Goal: Task Accomplishment & Management: Manage account settings

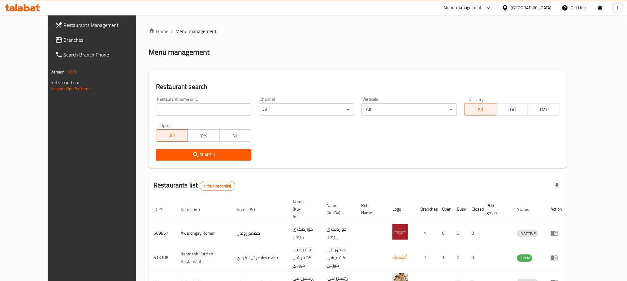
click at [156, 104] on input "search" at bounding box center [203, 110] width 95 height 12
paste input "HAMA Cafe"
type input "HAMA Cafe"
click button "Search" at bounding box center [203, 154] width 95 height 11
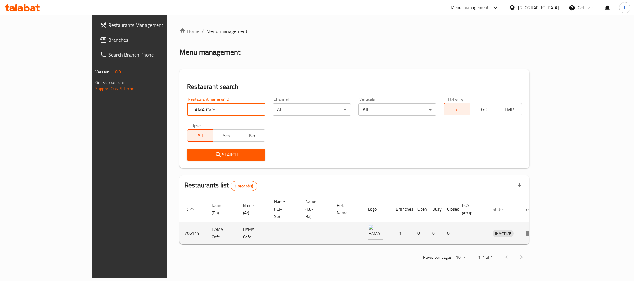
click at [533, 230] on icon "enhanced table" at bounding box center [529, 233] width 7 height 7
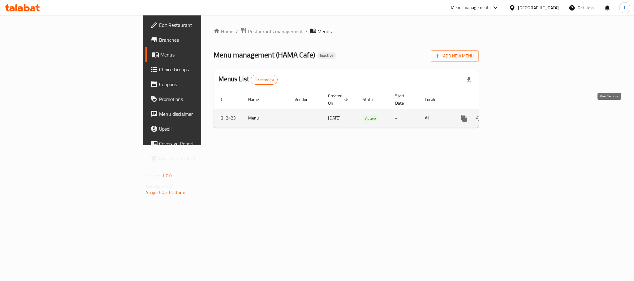
click at [511, 116] on icon "enhanced table" at bounding box center [509, 119] width 6 height 6
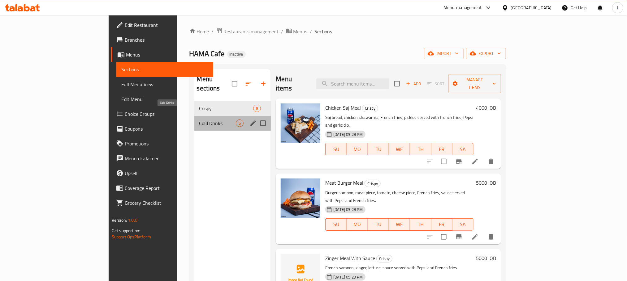
click at [199, 120] on span "Cold Drinks" at bounding box center [217, 123] width 37 height 7
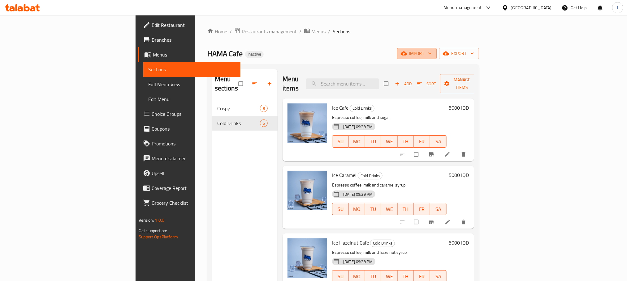
click at [432, 50] on span "import" at bounding box center [417, 54] width 30 height 8
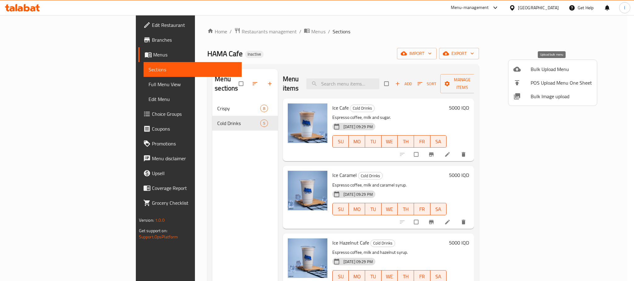
click at [540, 64] on li "Bulk Upload Menu" at bounding box center [552, 69] width 88 height 14
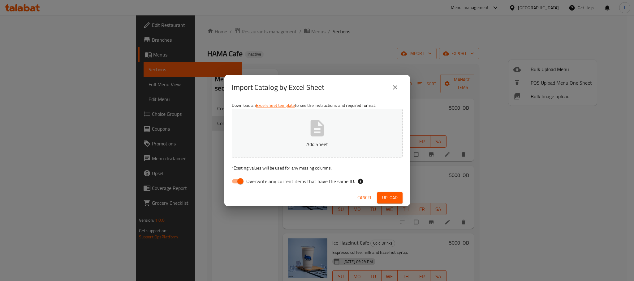
click at [235, 178] on input "Overwrite any current items that have the same ID." at bounding box center [240, 182] width 35 height 12
checkbox input "false"
click at [320, 136] on icon "button" at bounding box center [316, 128] width 13 height 16
click at [400, 198] on button "Upload" at bounding box center [389, 197] width 25 height 11
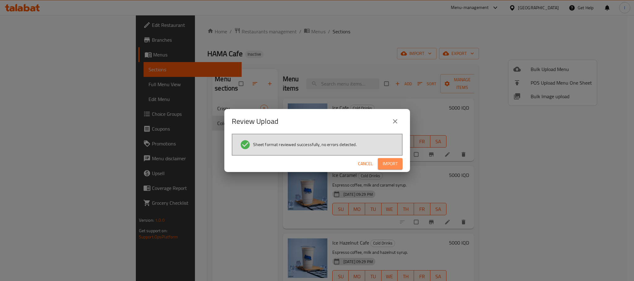
click at [392, 164] on span "Import" at bounding box center [390, 164] width 15 height 8
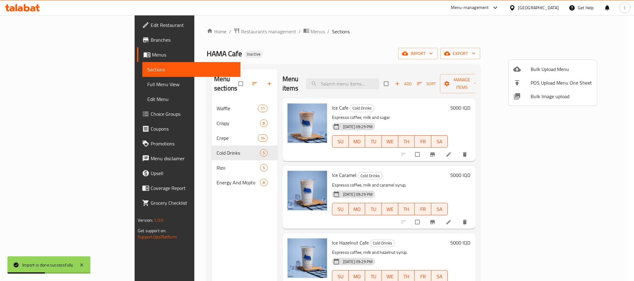
click at [174, 99] on div at bounding box center [317, 140] width 634 height 281
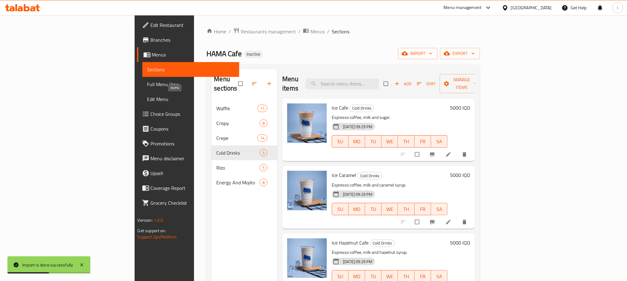
click at [216, 105] on span "Waffle" at bounding box center [236, 108] width 41 height 7
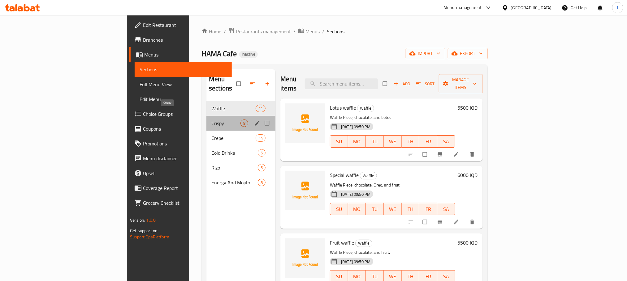
click at [211, 120] on span "Crispy" at bounding box center [225, 123] width 29 height 7
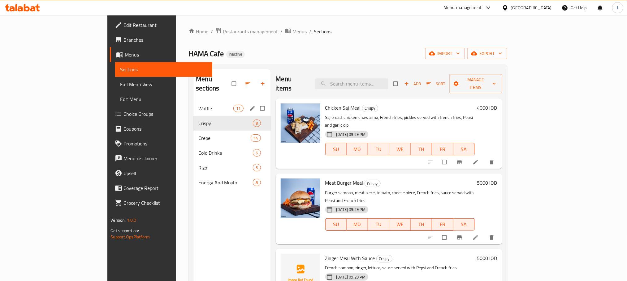
click at [193, 105] on div "Waffle 11" at bounding box center [231, 108] width 77 height 15
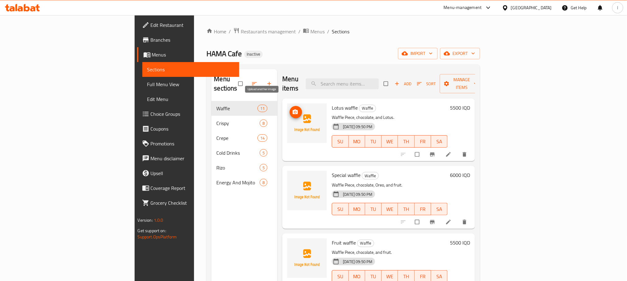
click at [290, 109] on span "upload picture" at bounding box center [296, 112] width 12 height 6
click at [290, 106] on button "upload picture" at bounding box center [296, 112] width 12 height 12
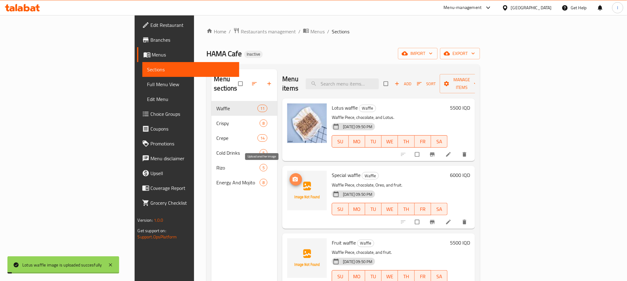
click at [292, 177] on icon "upload picture" at bounding box center [295, 180] width 6 height 6
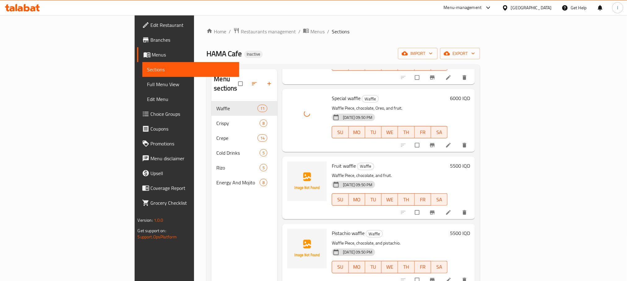
scroll to position [96, 0]
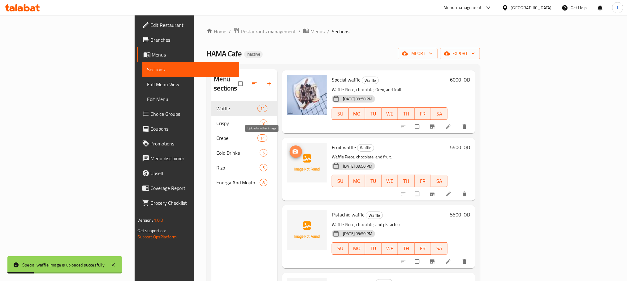
click at [292, 149] on icon "upload picture" at bounding box center [295, 152] width 6 height 6
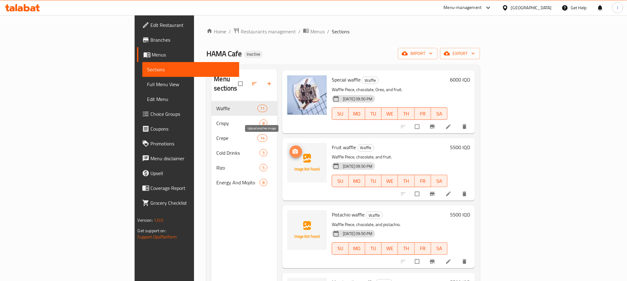
click at [293, 149] on icon "upload picture" at bounding box center [295, 151] width 5 height 5
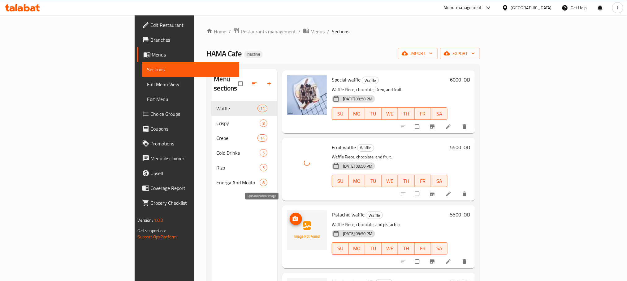
click at [290, 216] on span "upload picture" at bounding box center [296, 219] width 12 height 6
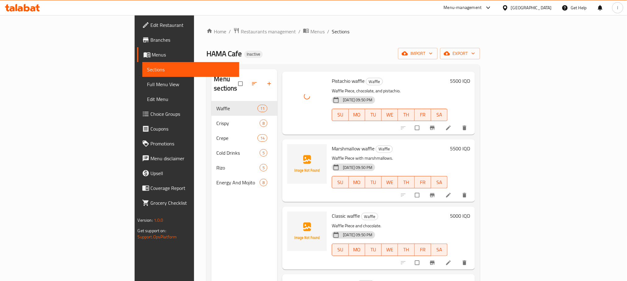
scroll to position [242, 0]
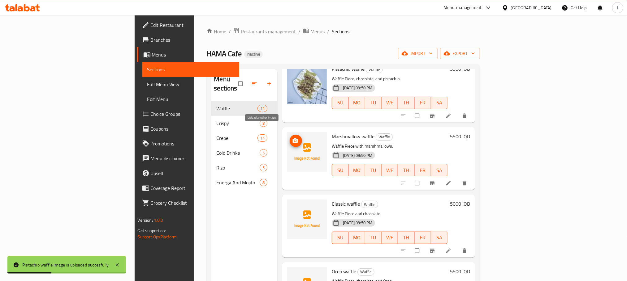
click at [290, 135] on button "upload picture" at bounding box center [296, 141] width 12 height 12
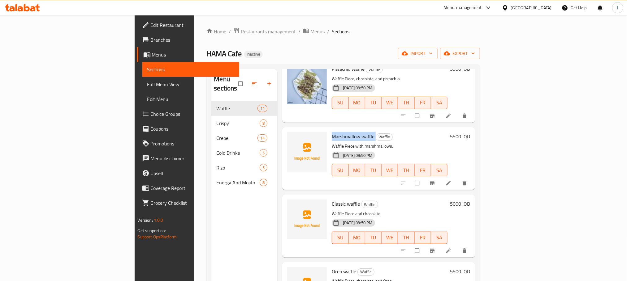
drag, startPoint x: 342, startPoint y: 128, endPoint x: 299, endPoint y: 127, distance: 43.6
click at [332, 132] on h6 "Marshmallow waffle Waffle" at bounding box center [390, 136] width 116 height 9
copy h6 "Marshmallow waffle"
click at [290, 205] on span "upload picture" at bounding box center [296, 208] width 12 height 6
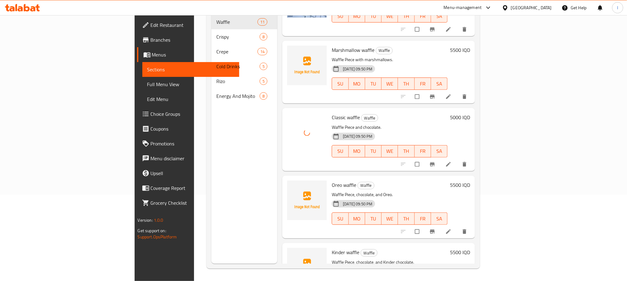
click at [492, 103] on div "Home / Restaurants management / Menus / Sections HAMA Cafe Inactive import expo…" at bounding box center [343, 105] width 298 height 353
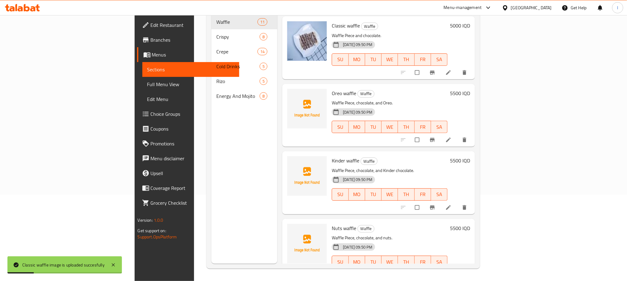
scroll to position [343, 0]
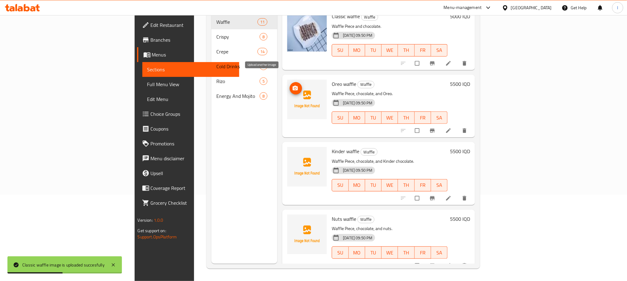
click at [293, 86] on icon "upload picture" at bounding box center [295, 88] width 5 height 5
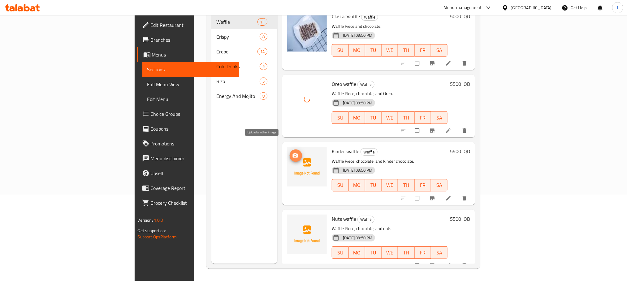
click at [293, 153] on icon "upload picture" at bounding box center [295, 155] width 5 height 5
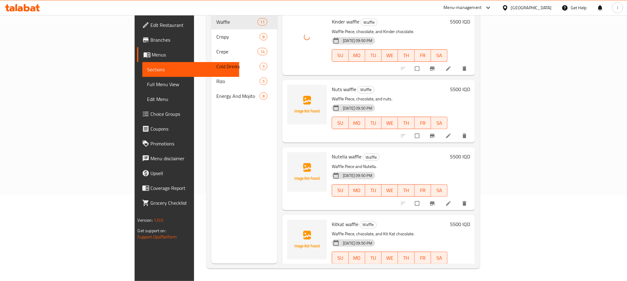
scroll to position [477, 0]
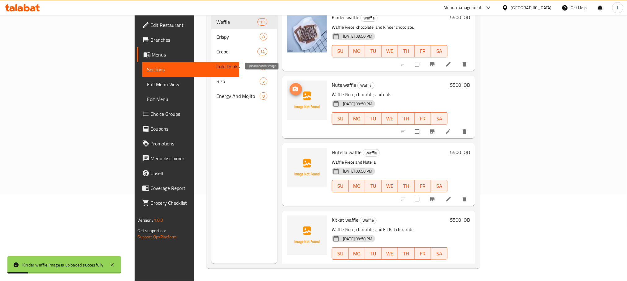
click at [290, 86] on span "upload picture" at bounding box center [296, 89] width 12 height 6
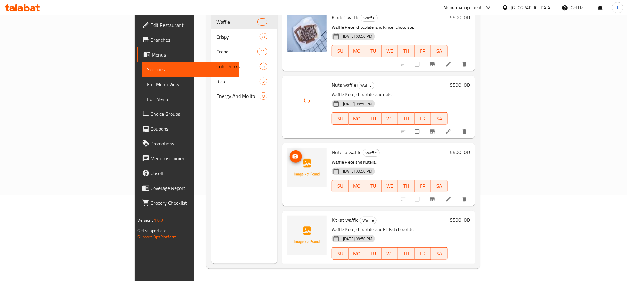
click at [293, 154] on icon "upload picture" at bounding box center [295, 156] width 5 height 5
click at [292, 154] on icon "upload picture" at bounding box center [295, 157] width 6 height 6
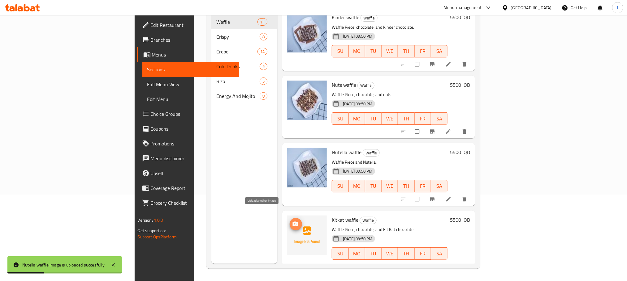
click at [290, 221] on span "upload picture" at bounding box center [296, 224] width 12 height 6
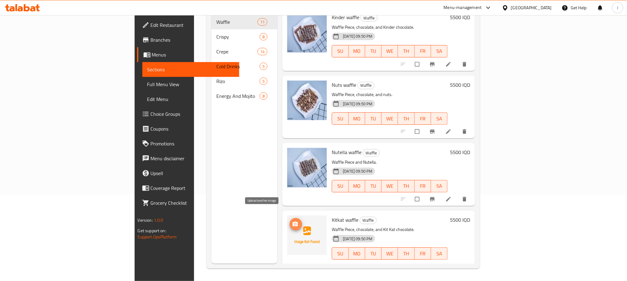
click at [290, 221] on span "upload picture" at bounding box center [296, 224] width 12 height 6
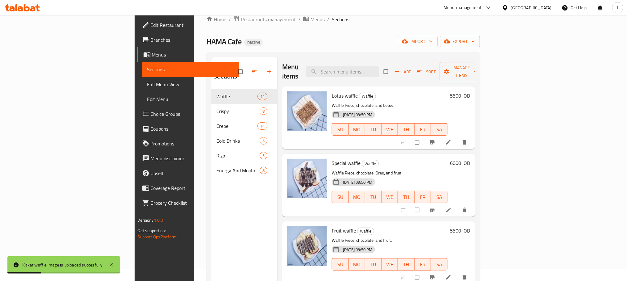
scroll to position [0, 0]
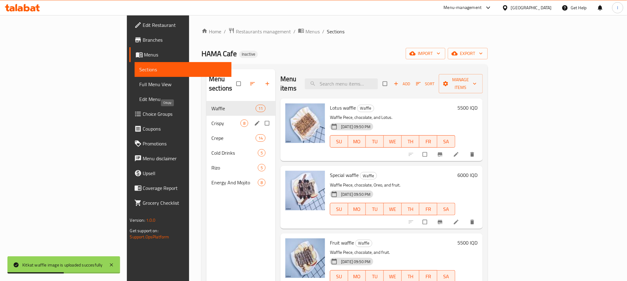
click at [211, 120] on span "Crispy" at bounding box center [225, 123] width 29 height 7
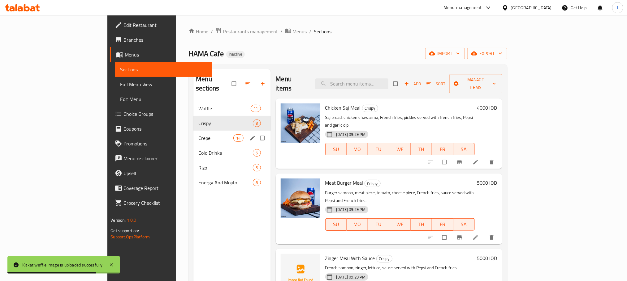
click at [193, 131] on div "Crepe 14" at bounding box center [231, 138] width 77 height 15
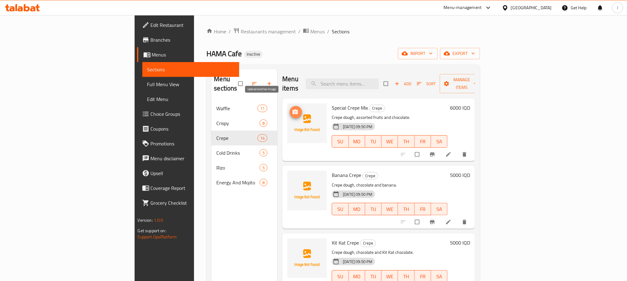
click at [293, 110] on icon "upload picture" at bounding box center [295, 112] width 5 height 5
click at [290, 106] on button "upload picture" at bounding box center [296, 112] width 12 height 12
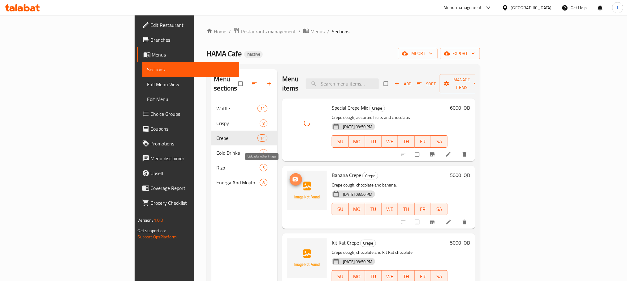
click at [292, 177] on icon "upload picture" at bounding box center [295, 180] width 6 height 6
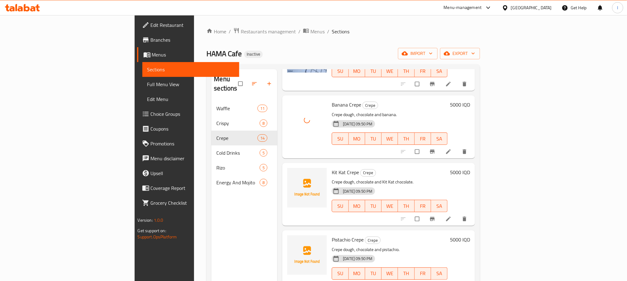
scroll to position [108, 0]
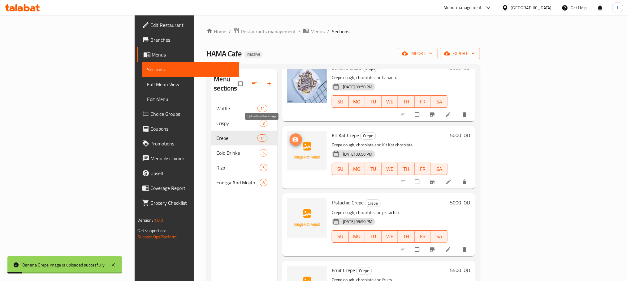
click at [292, 137] on icon "upload picture" at bounding box center [295, 140] width 6 height 6
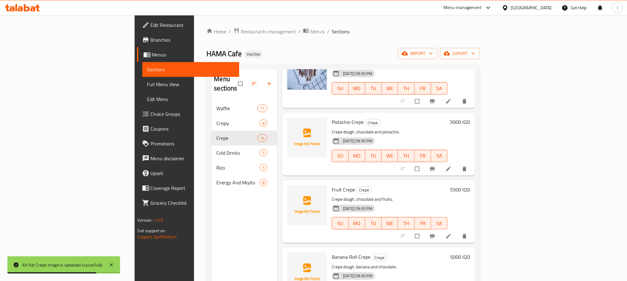
scroll to position [193, 0]
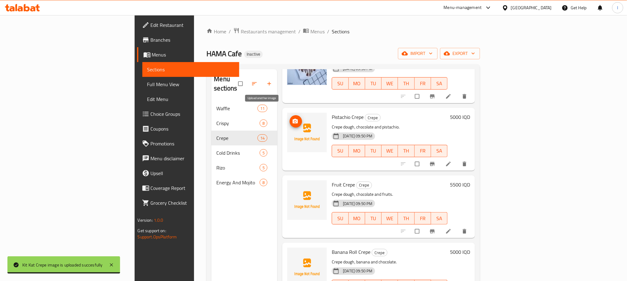
click at [293, 119] on icon "upload picture" at bounding box center [295, 121] width 5 height 5
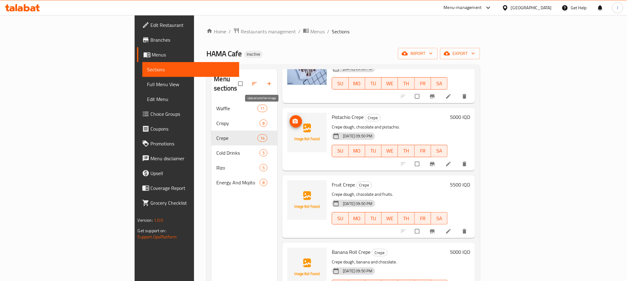
click at [290, 118] on span "upload picture" at bounding box center [296, 121] width 12 height 6
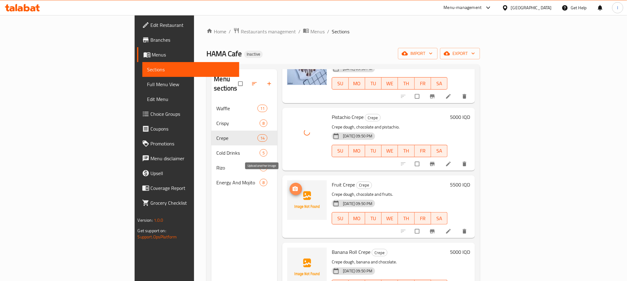
click at [290, 186] on span "upload picture" at bounding box center [296, 189] width 12 height 6
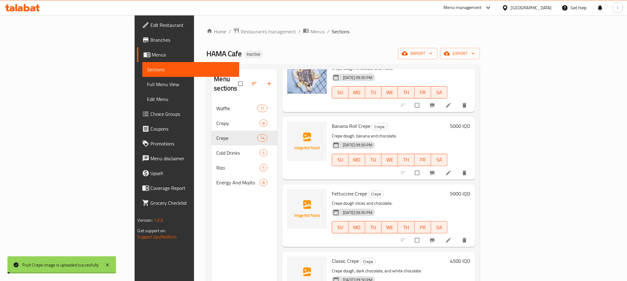
scroll to position [324, 0]
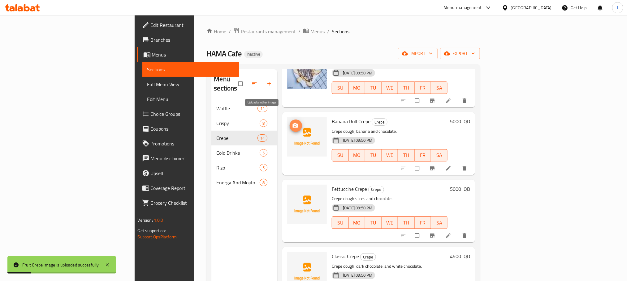
click at [293, 123] on icon "upload picture" at bounding box center [295, 125] width 5 height 5
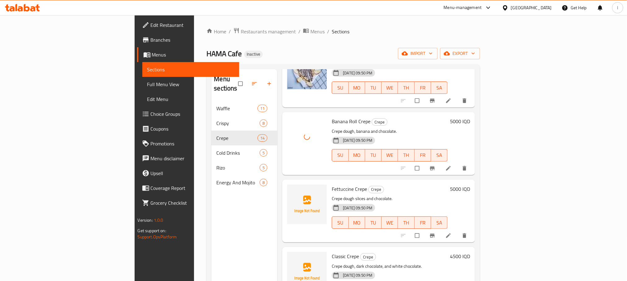
click at [211, 218] on div "Menu sections Waffle 11 Crispy 8 Crepe 14 Cold Drinks 5 Rizo 5 Energy And Mojit…" at bounding box center [244, 209] width 66 height 281
click at [290, 191] on span "upload picture" at bounding box center [296, 194] width 12 height 6
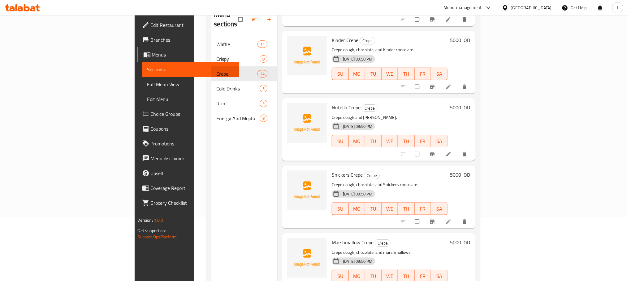
scroll to position [87, 0]
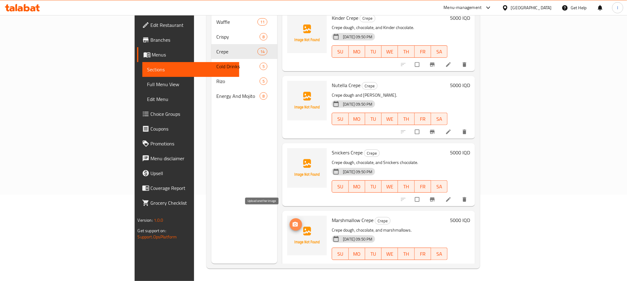
click at [290, 222] on span "upload picture" at bounding box center [296, 225] width 12 height 6
click at [292, 154] on icon "upload picture" at bounding box center [295, 157] width 6 height 6
click at [287, 148] on img at bounding box center [307, 168] width 40 height 40
click at [293, 155] on icon "upload picture" at bounding box center [295, 157] width 5 height 5
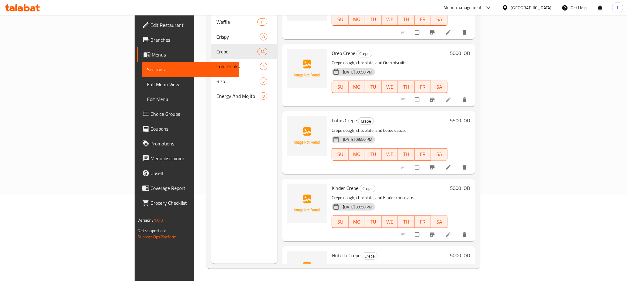
scroll to position [679, 0]
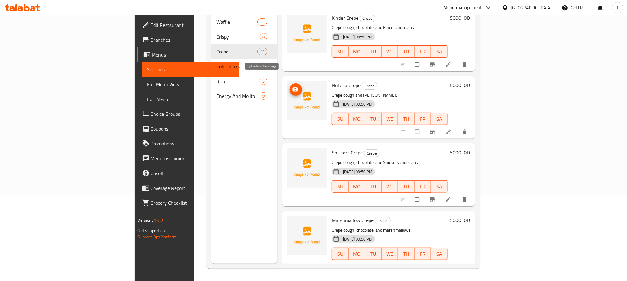
click at [290, 87] on span "upload picture" at bounding box center [296, 90] width 12 height 6
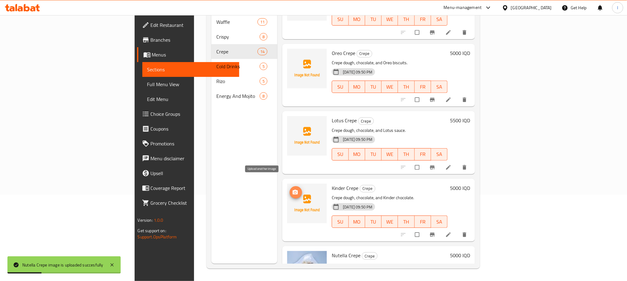
click at [293, 190] on icon "upload picture" at bounding box center [295, 192] width 5 height 5
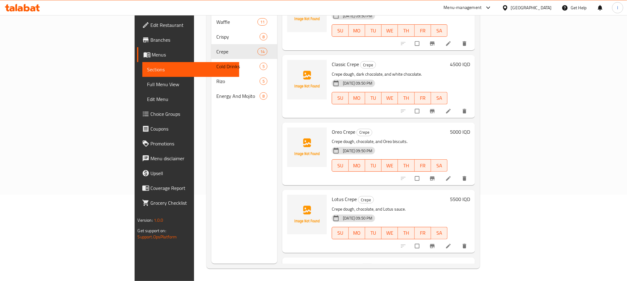
scroll to position [397, 0]
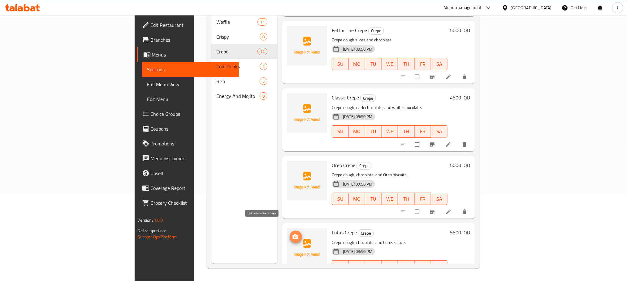
click at [290, 234] on span "upload picture" at bounding box center [296, 237] width 12 height 6
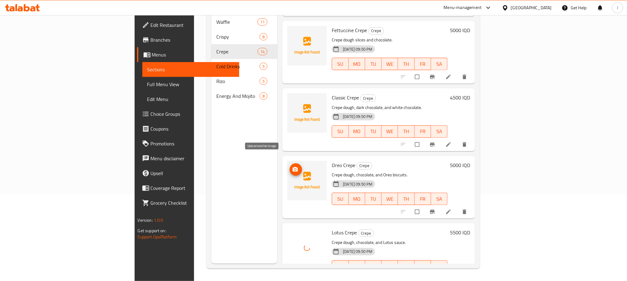
click at [290, 167] on span "upload picture" at bounding box center [296, 170] width 12 height 6
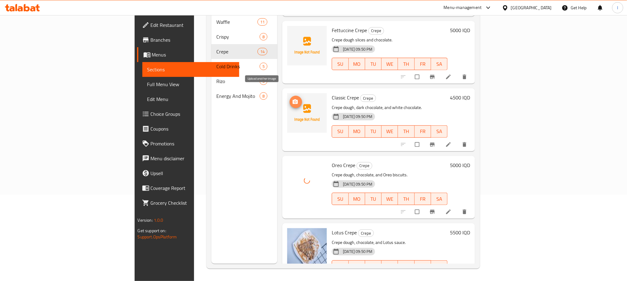
click at [290, 99] on span "upload picture" at bounding box center [296, 102] width 12 height 6
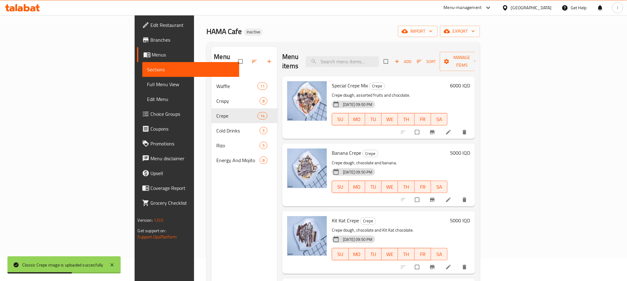
scroll to position [0, 0]
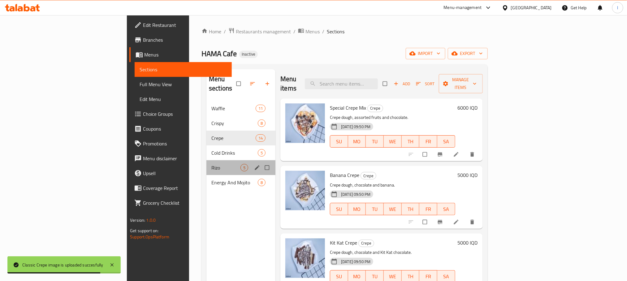
click at [206, 161] on div "Rizo 5" at bounding box center [240, 168] width 69 height 15
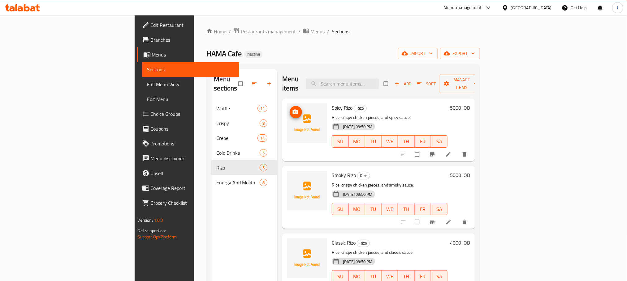
click at [290, 109] on span "upload picture" at bounding box center [296, 112] width 12 height 6
click at [292, 177] on icon "upload picture" at bounding box center [295, 180] width 6 height 6
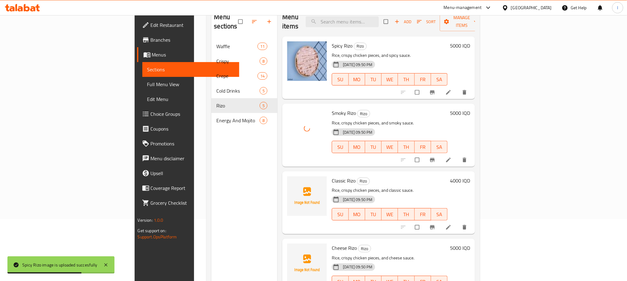
scroll to position [87, 0]
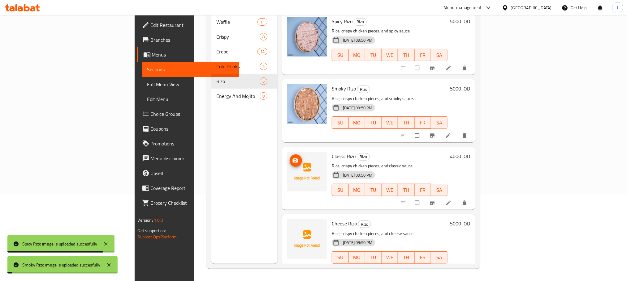
click at [290, 158] on span "upload picture" at bounding box center [296, 161] width 12 height 6
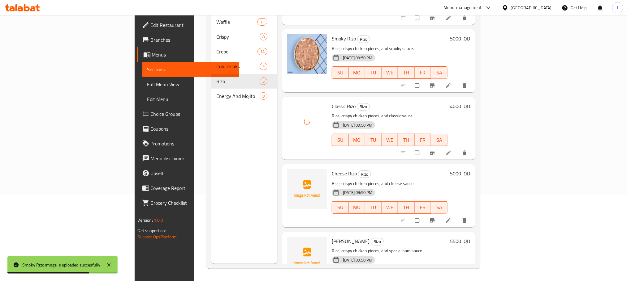
scroll to position [71, 0]
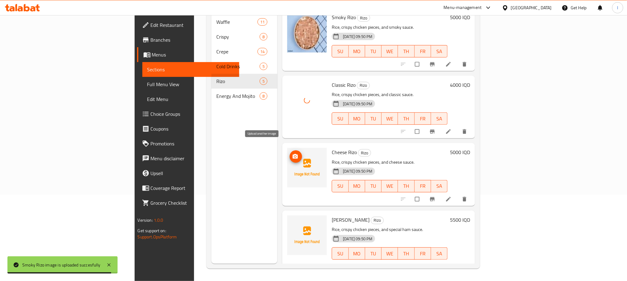
click at [292, 154] on icon "upload picture" at bounding box center [295, 157] width 6 height 6
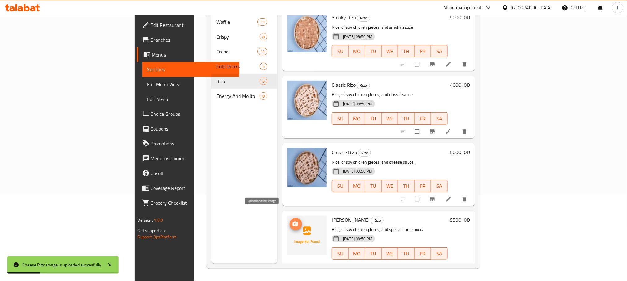
click at [292, 221] on icon "upload picture" at bounding box center [295, 224] width 6 height 6
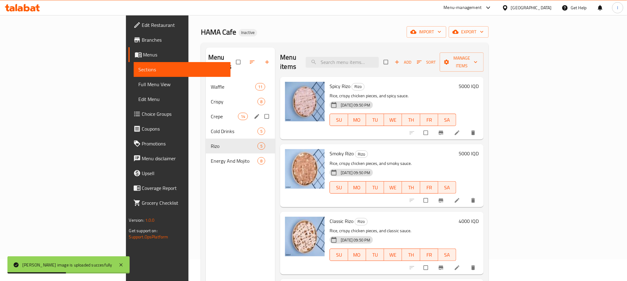
scroll to position [0, 0]
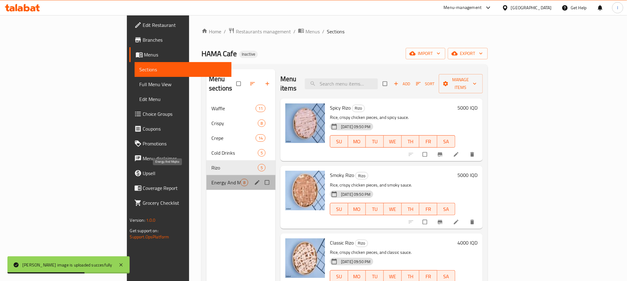
click at [211, 179] on span "Energy And Mojito" at bounding box center [225, 182] width 29 height 7
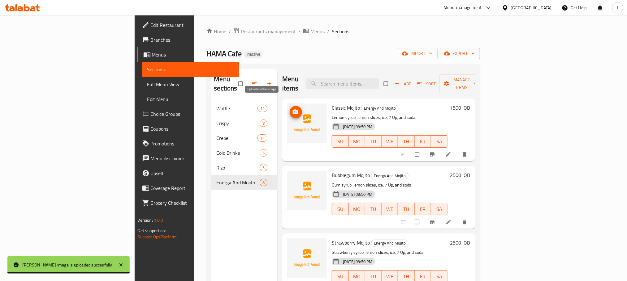
click at [293, 110] on icon "upload picture" at bounding box center [295, 112] width 5 height 5
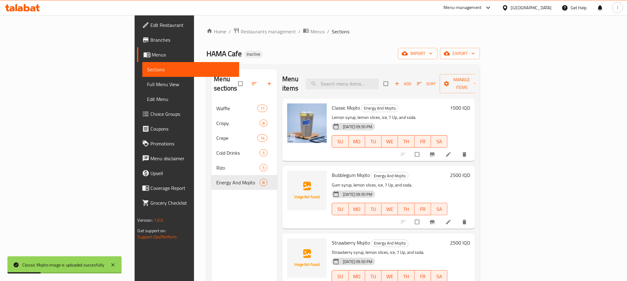
click at [458, 217] on li at bounding box center [448, 222] width 17 height 10
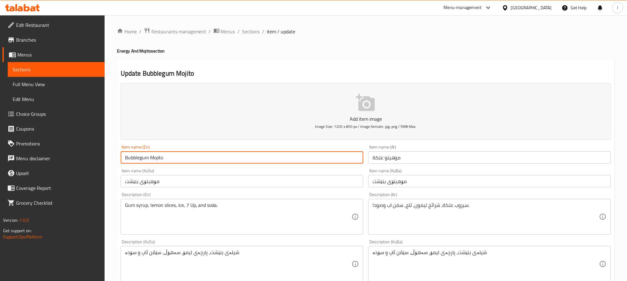
drag, startPoint x: 139, startPoint y: 157, endPoint x: 92, endPoint y: 157, distance: 46.4
click at [92, 157] on div "Edit Restaurant Branches Menus Sections Full Menu View Edit Menu Choice Groups …" at bounding box center [313, 261] width 627 height 493
click at [126, 158] on input "gum Mojito" at bounding box center [242, 158] width 243 height 12
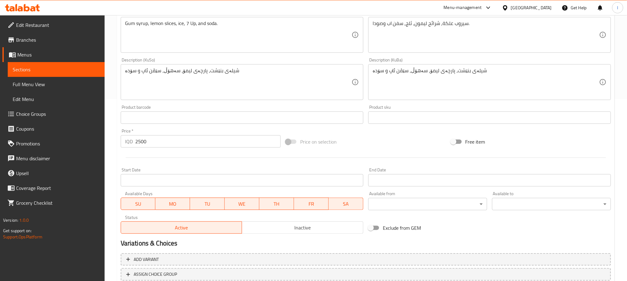
scroll to position [226, 0]
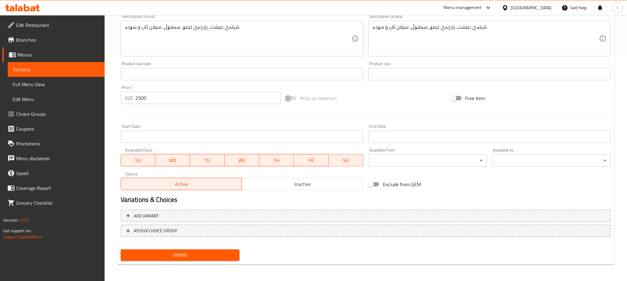
type input "Gum Mojito"
click at [200, 256] on span "Update" at bounding box center [180, 256] width 109 height 8
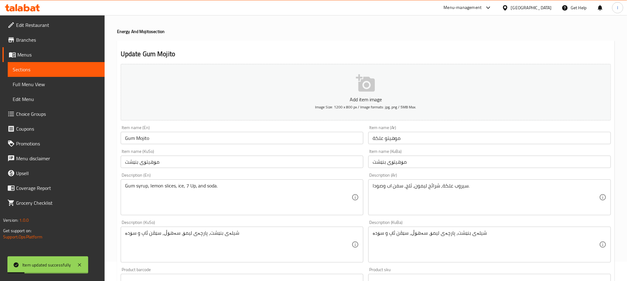
scroll to position [0, 0]
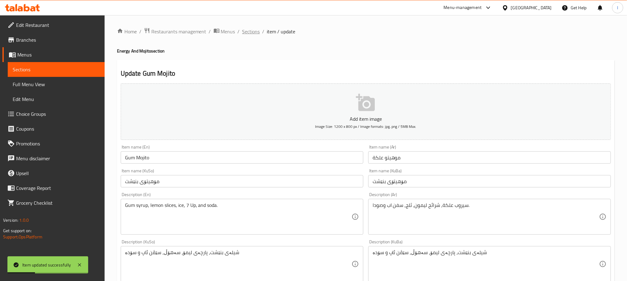
click at [254, 30] on span "Sections" at bounding box center [251, 31] width 18 height 7
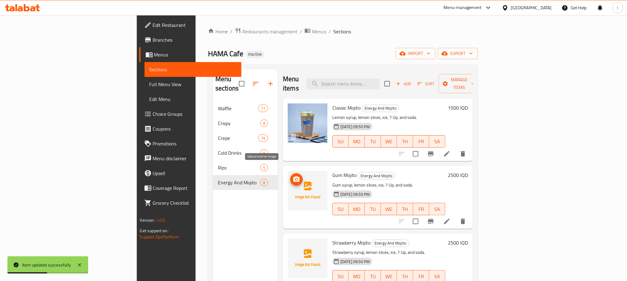
click at [293, 177] on icon "upload picture" at bounding box center [296, 180] width 6 height 6
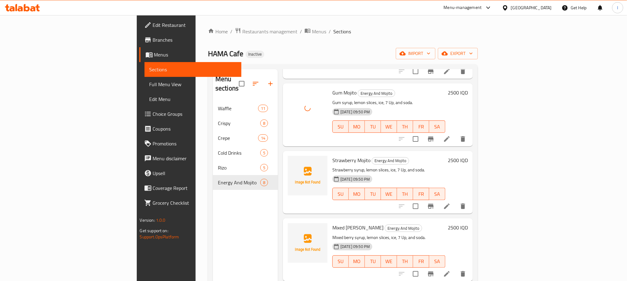
scroll to position [84, 0]
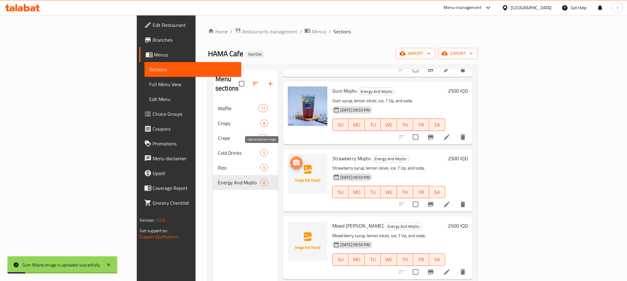
click at [293, 160] on icon "upload picture" at bounding box center [296, 163] width 6 height 6
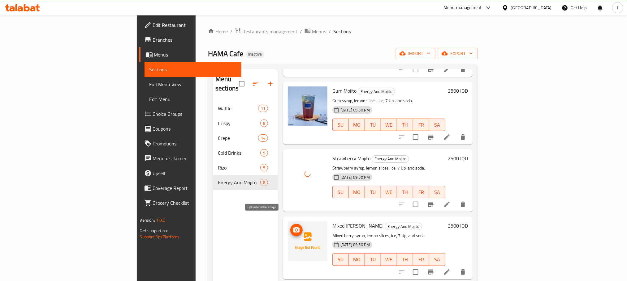
click at [293, 227] on icon "upload picture" at bounding box center [296, 230] width 7 height 7
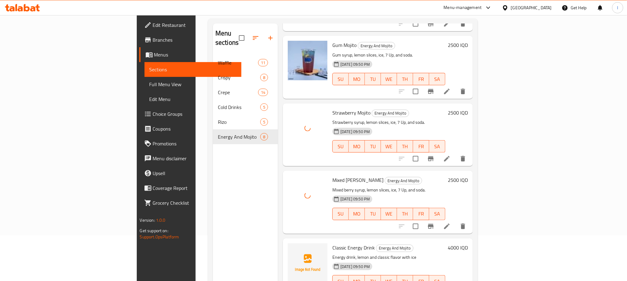
scroll to position [87, 0]
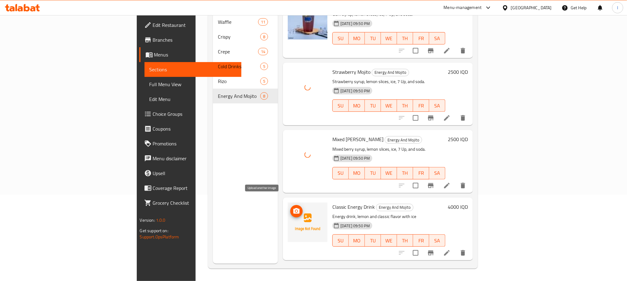
click at [293, 208] on icon "upload picture" at bounding box center [296, 211] width 6 height 6
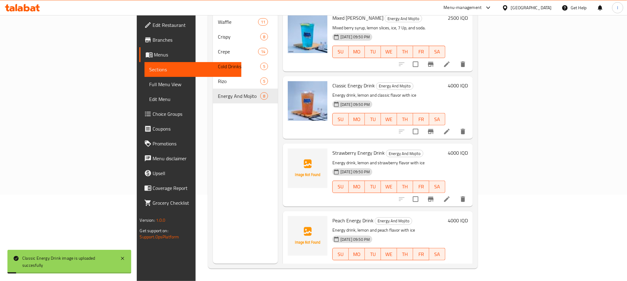
scroll to position [249, 0]
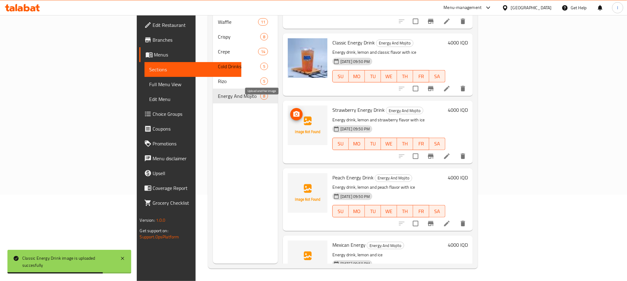
click at [293, 111] on icon "upload picture" at bounding box center [296, 114] width 7 height 7
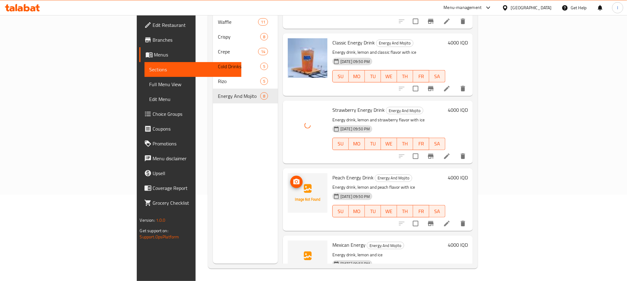
click at [293, 178] on icon "upload picture" at bounding box center [296, 181] width 7 height 7
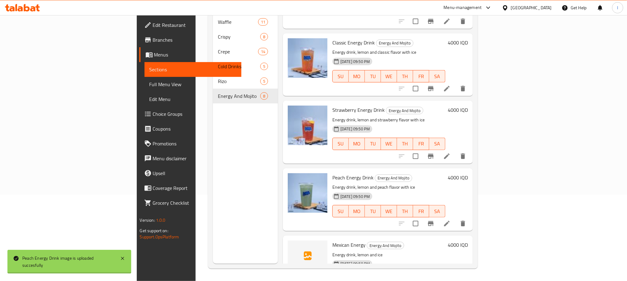
scroll to position [274, 0]
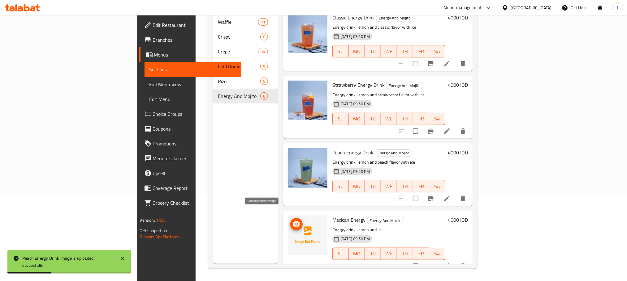
click at [290, 221] on span "upload picture" at bounding box center [296, 224] width 12 height 7
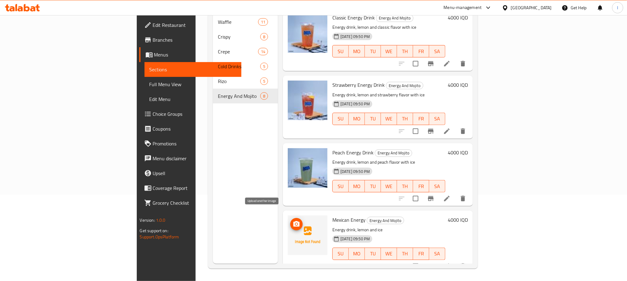
click at [293, 221] on icon "upload picture" at bounding box center [296, 224] width 7 height 7
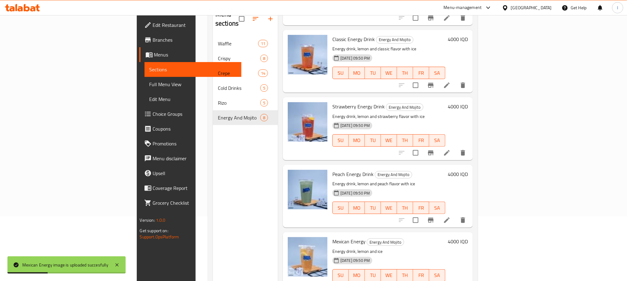
scroll to position [87, 0]
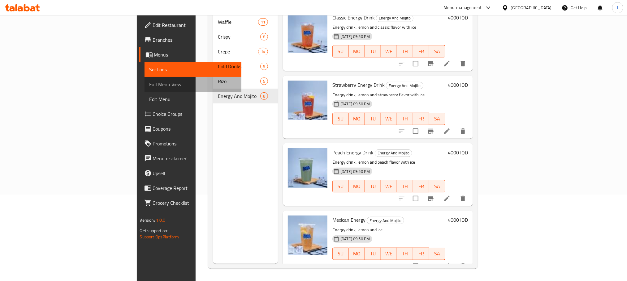
click at [149, 86] on span "Full Menu View" at bounding box center [192, 84] width 87 height 7
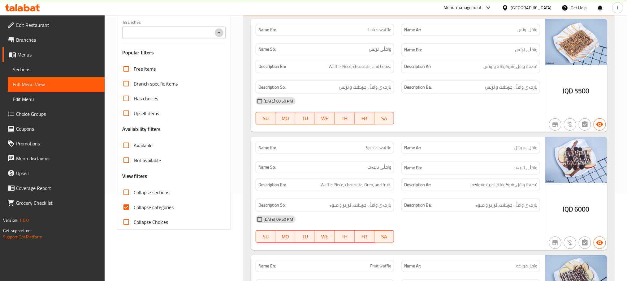
click at [220, 31] on icon "Open" at bounding box center [218, 32] width 7 height 7
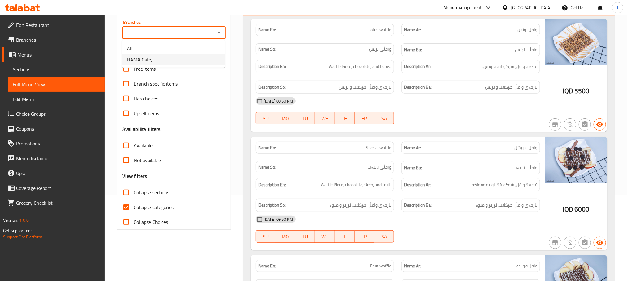
click at [184, 61] on li "HAMA Cafe," at bounding box center [173, 59] width 103 height 11
type input "HAMA Cafe,"
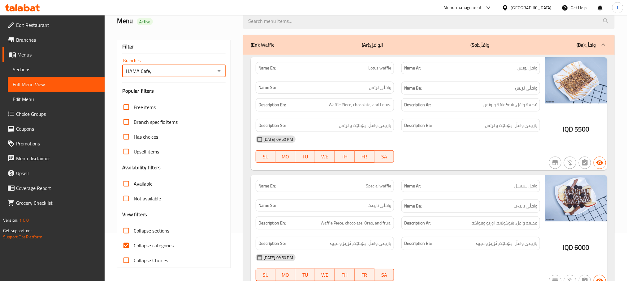
scroll to position [87, 0]
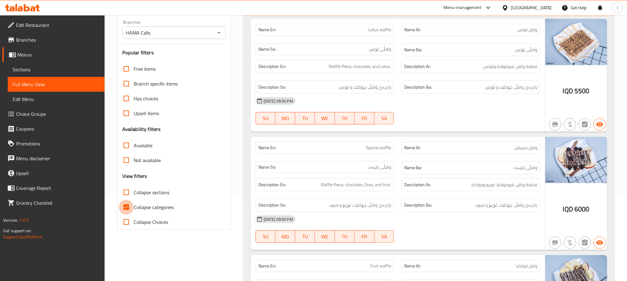
click at [124, 209] on input "Collapse categories" at bounding box center [126, 207] width 15 height 15
checkbox input "false"
click at [128, 197] on input "Collapse sections" at bounding box center [126, 192] width 15 height 15
checkbox input "true"
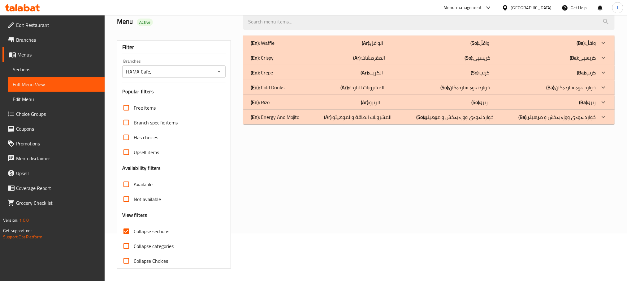
scroll to position [48, 0]
click at [284, 117] on p "(En): Energy And Mojito" at bounding box center [275, 117] width 49 height 7
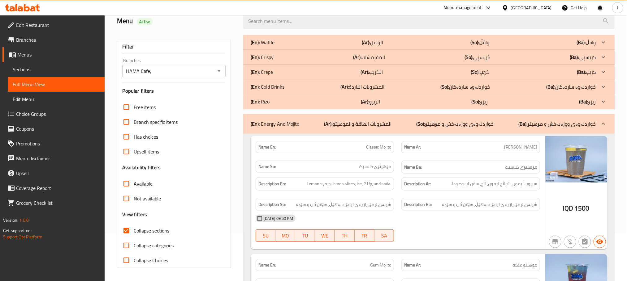
click at [294, 130] on div "(En): Energy And Mojito (Ar): المشروبات الطاقة والموهيتو (So): خواردنەوەی ووزەب…" at bounding box center [428, 124] width 371 height 20
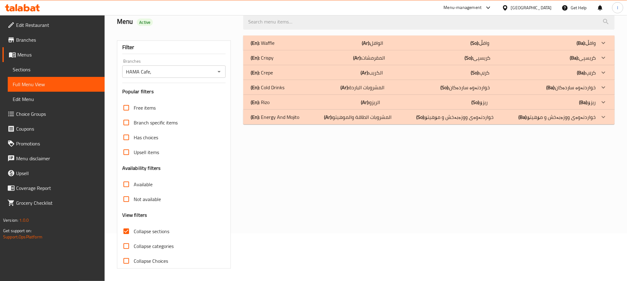
click at [301, 55] on div "(En): Crispy (Ar): المقرمشات (So): کریسپی (Ba): کریسپی" at bounding box center [423, 57] width 345 height 7
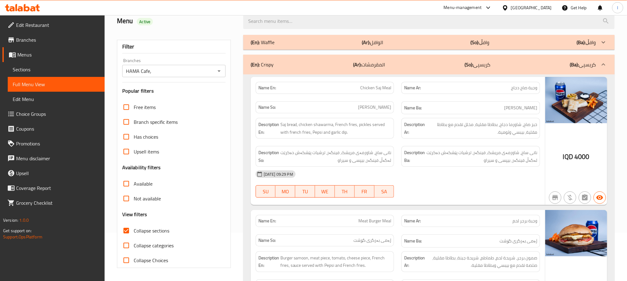
click at [309, 60] on div "(En): Crispy (Ar): المقرمشات (So): کریسپی (Ba): کریسپی" at bounding box center [428, 65] width 371 height 20
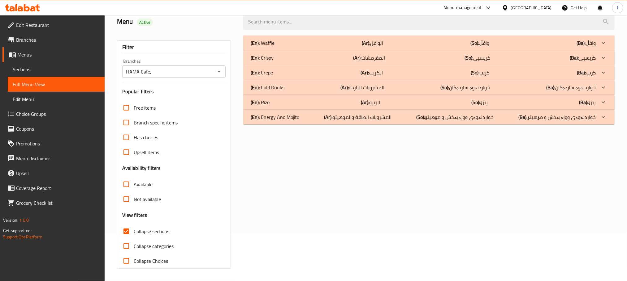
click at [314, 48] on div "(En): Waffle (Ar): الوافل (So): وافڵ (Ba): وافڵ" at bounding box center [428, 43] width 371 height 15
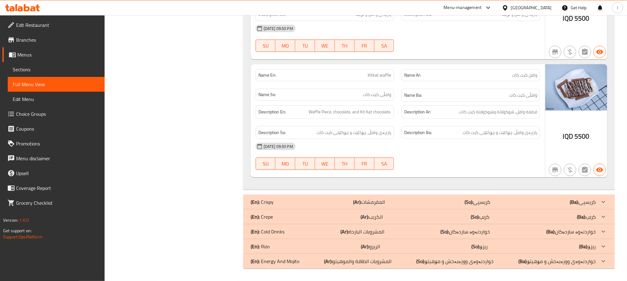
scroll to position [1237, 0]
click at [393, 212] on div "(En): Crepe (Ar): الكريب (So): کرێپ (Ba): کرێپ" at bounding box center [428, 217] width 371 height 15
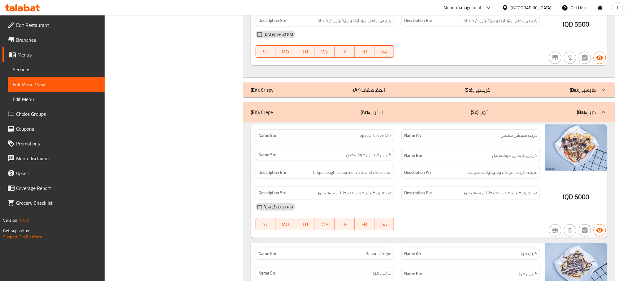
scroll to position [1441, 0]
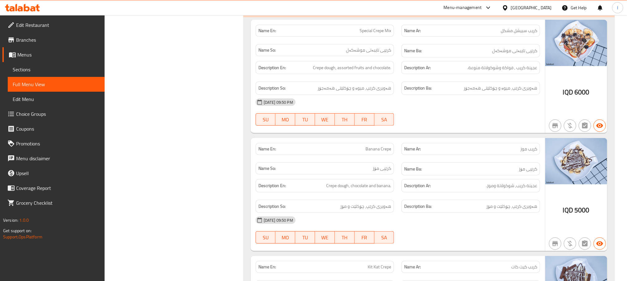
click at [363, 37] on div "Name En: Special Crepe Mix" at bounding box center [325, 31] width 139 height 12
copy span "Special Crepe Mix"
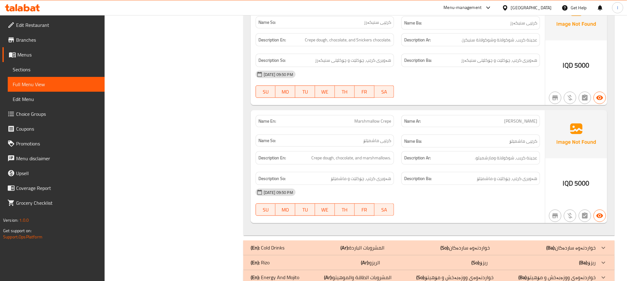
scroll to position [2935, 0]
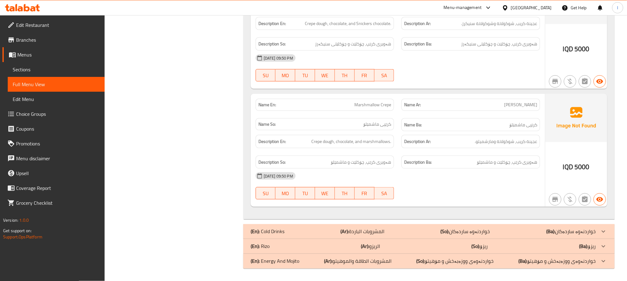
click at [403, 248] on div "(En): Rizo (Ar): الريزو (So): ریزۆ (Ba): ریزۆ" at bounding box center [423, 246] width 345 height 7
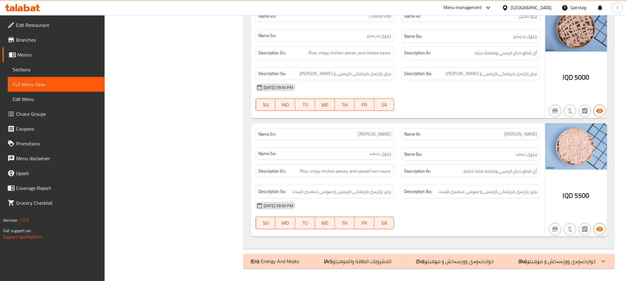
scroll to position [3557, 0]
click at [31, 70] on span "Sections" at bounding box center [56, 69] width 87 height 7
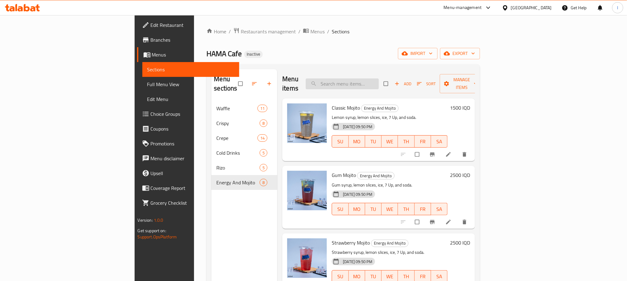
click at [379, 83] on input "search" at bounding box center [342, 84] width 73 height 11
paste input "Special Crepe Mix"
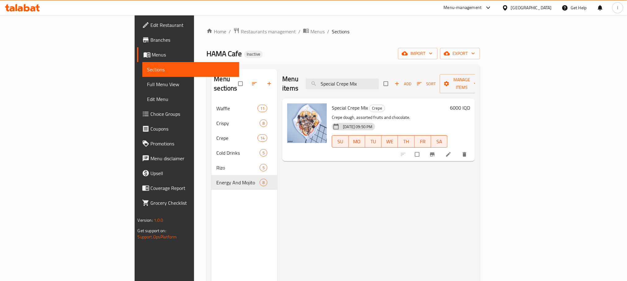
type input "Special Crepe Mix"
click at [451, 152] on icon at bounding box center [448, 155] width 6 height 6
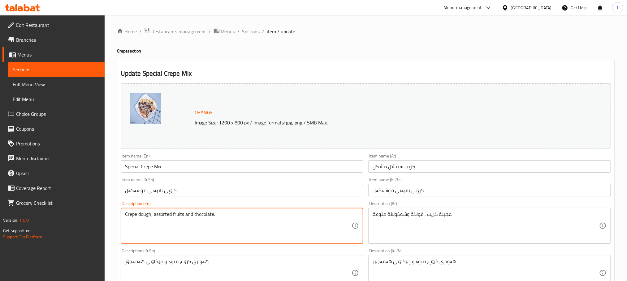
drag, startPoint x: 172, startPoint y: 215, endPoint x: 154, endPoint y: 218, distance: 18.2
click at [174, 217] on textarea "Crepe dough, fruits and chocolate." at bounding box center [238, 226] width 226 height 29
paste textarea "assorted"
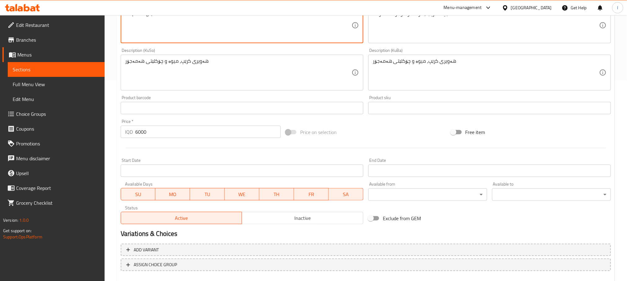
scroll to position [235, 0]
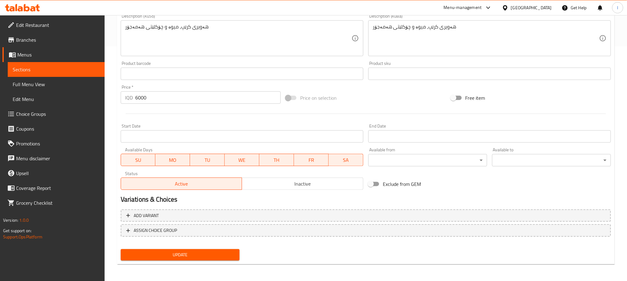
type textarea "Crepe dough, fruits and assorted chocolate."
click at [222, 250] on button "Update" at bounding box center [180, 255] width 119 height 11
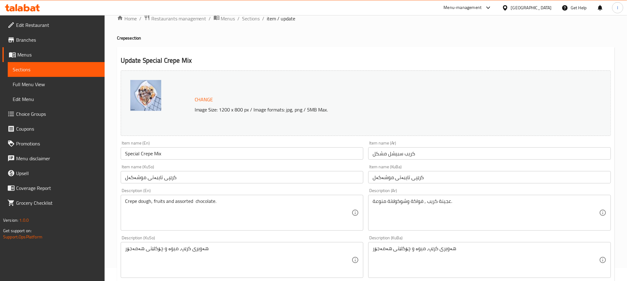
scroll to position [0, 0]
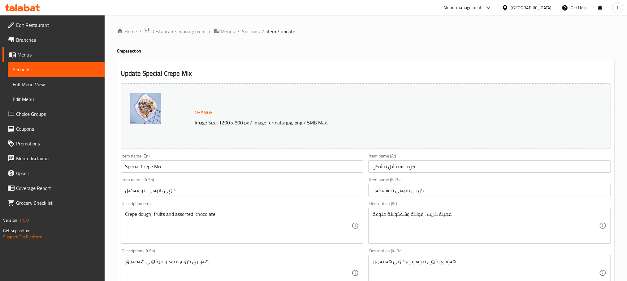
click at [31, 3] on div at bounding box center [22, 8] width 45 height 12
click at [30, 6] on icon at bounding box center [22, 7] width 35 height 7
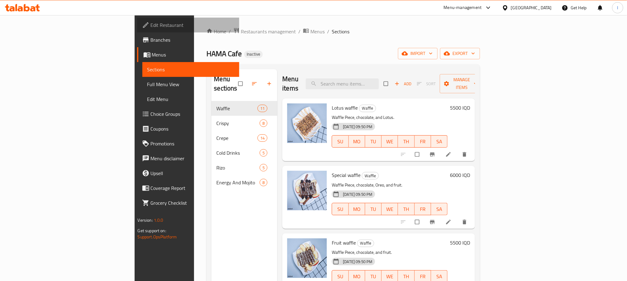
click at [151, 23] on span "Edit Restaurant" at bounding box center [193, 24] width 84 height 7
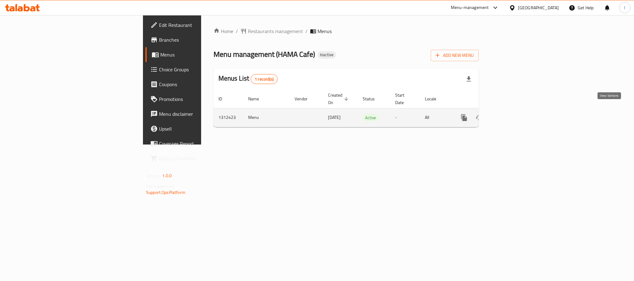
click at [516, 112] on link "enhanced table" at bounding box center [508, 117] width 15 height 15
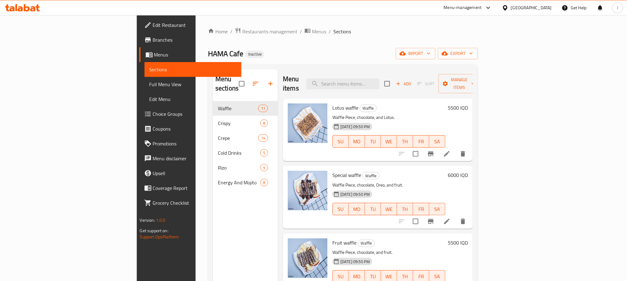
click at [149, 84] on span "Full Menu View" at bounding box center [192, 84] width 87 height 7
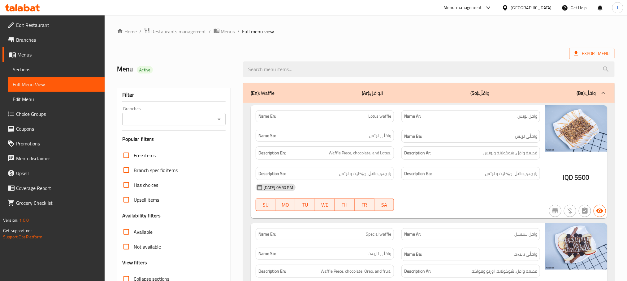
click at [221, 121] on icon "Open" at bounding box center [218, 119] width 7 height 7
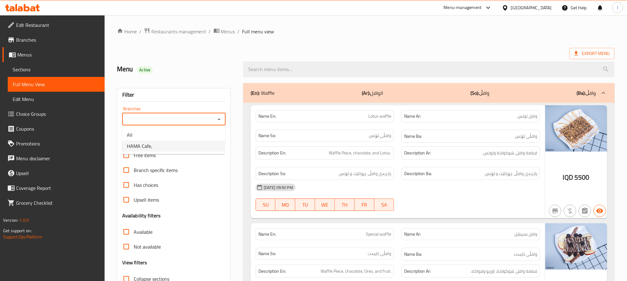
click at [177, 146] on li "HAMA Cafe," at bounding box center [173, 146] width 103 height 11
type input "HAMA Cafe,"
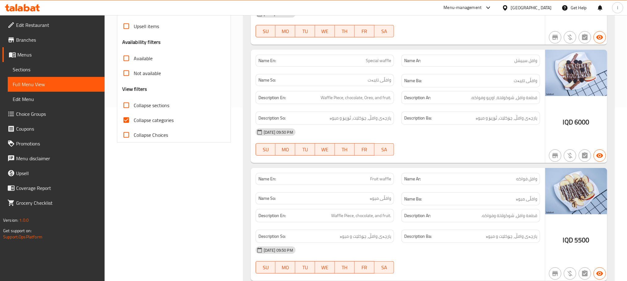
scroll to position [170, 0]
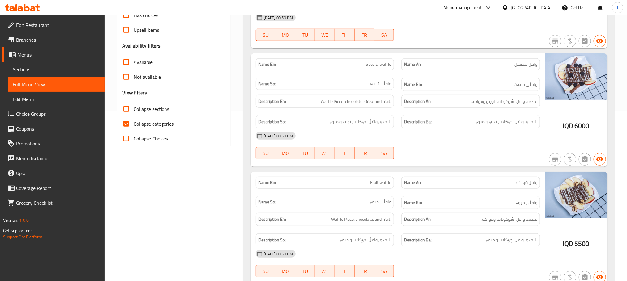
click at [130, 128] on input "Collapse categories" at bounding box center [126, 124] width 15 height 15
checkbox input "false"
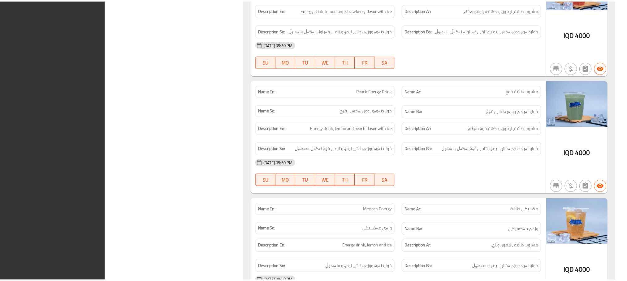
scroll to position [6232, 0]
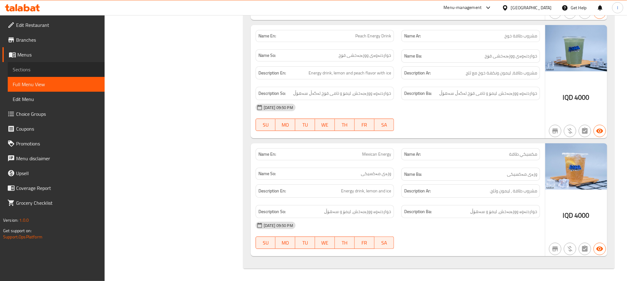
click at [22, 66] on span "Sections" at bounding box center [56, 69] width 87 height 7
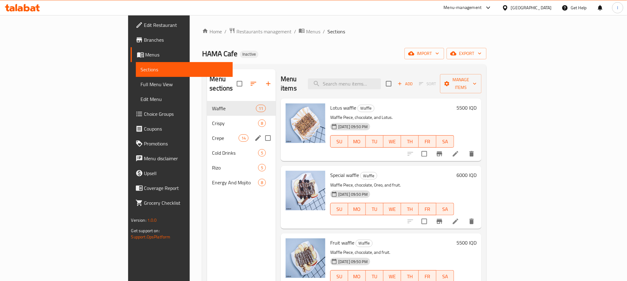
click at [212, 135] on span "Crepe" at bounding box center [225, 138] width 26 height 7
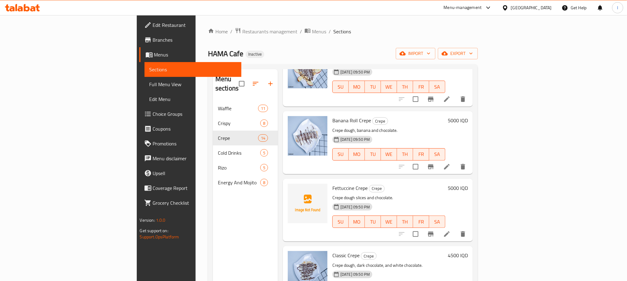
scroll to position [340, 0]
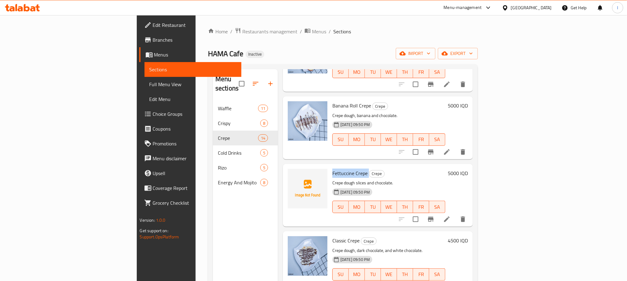
drag, startPoint x: 334, startPoint y: 166, endPoint x: 297, endPoint y: 167, distance: 37.4
click at [330, 167] on div "Fettuccine Crepe Crepe Crepe dough slices and chocolate. 16-09-2025 09:50 PM SU…" at bounding box center [389, 196] width 118 height 58
copy h6 "Fettuccine Crepe"
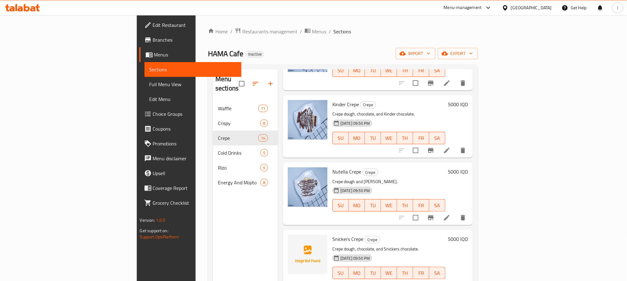
scroll to position [87, 0]
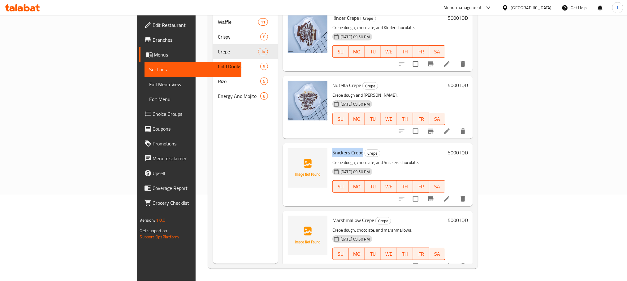
drag, startPoint x: 329, startPoint y: 143, endPoint x: 296, endPoint y: 146, distance: 32.6
click at [330, 146] on div "Snickers Crepe Crepe Crepe dough, chocolate, and Snickers chocolate. 16-09-2025…" at bounding box center [389, 175] width 118 height 58
copy span "Snickers Crepe"
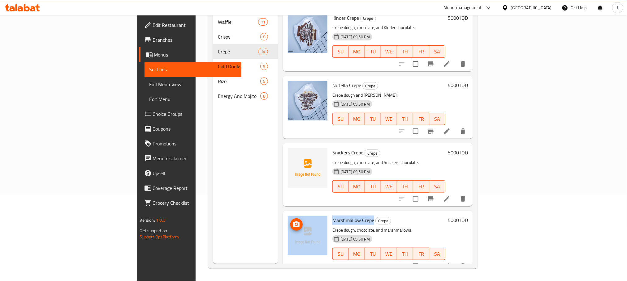
drag, startPoint x: 340, startPoint y: 209, endPoint x: 280, endPoint y: 207, distance: 60.3
click at [285, 214] on div "Marshmallow Crepe Crepe Crepe dough, chocolate, and marshmallows. 16-09-2025 09…" at bounding box center [377, 243] width 185 height 58
copy div "Marshmallow Crepe"
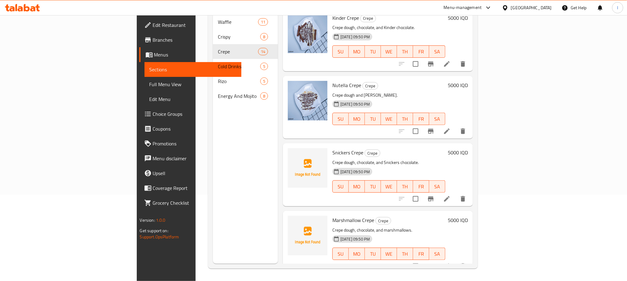
click at [371, 201] on div "Menu items Add Sort Manage items Special Crepe Mix Crepe Crepe dough, fruits an…" at bounding box center [375, 123] width 195 height 281
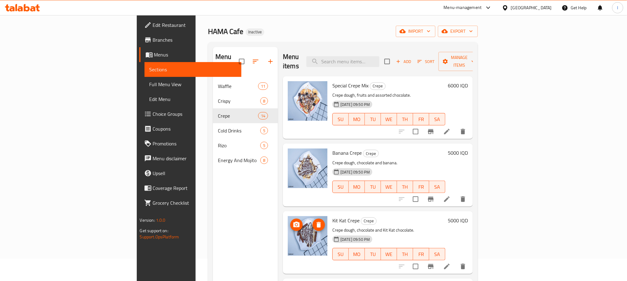
scroll to position [0, 0]
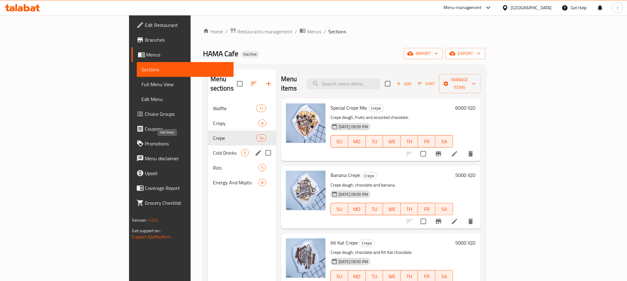
click at [208, 148] on div "Cold Drinks 5" at bounding box center [242, 153] width 68 height 15
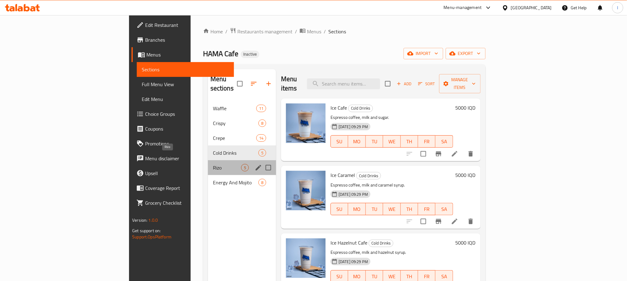
click at [213, 164] on span "Rizo" at bounding box center [227, 167] width 28 height 7
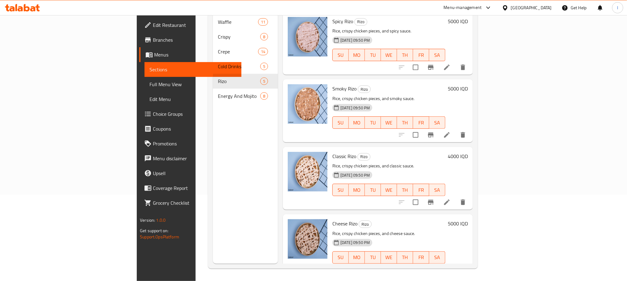
click at [213, 96] on nav "Waffle 11 Crispy 8 Crepe 14 Cold Drinks 5 Rizo 5 Energy And Mojito 8" at bounding box center [245, 59] width 65 height 94
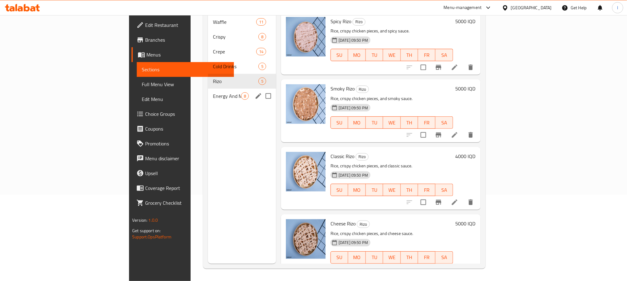
click at [208, 92] on div "Energy And Mojito 8" at bounding box center [242, 96] width 68 height 15
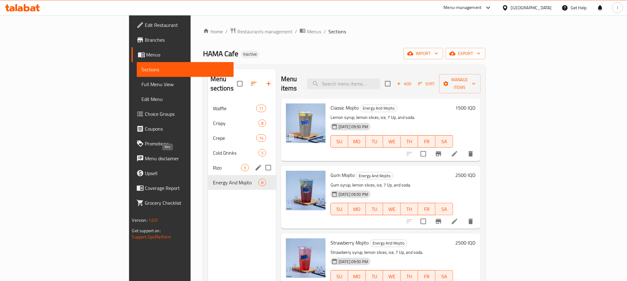
click at [213, 164] on span "Rizo" at bounding box center [227, 167] width 28 height 7
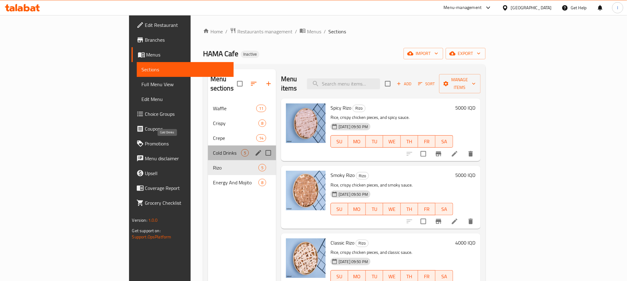
click at [213, 149] on span "Cold Drinks" at bounding box center [227, 152] width 28 height 7
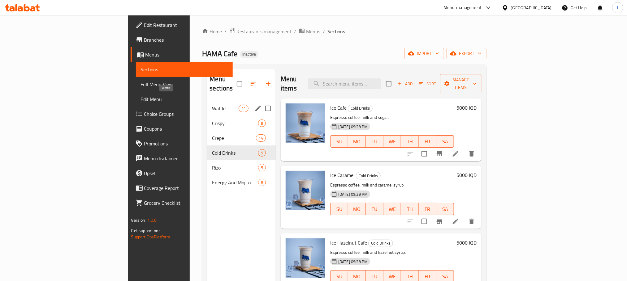
drag, startPoint x: 145, startPoint y: 101, endPoint x: 154, endPoint y: 104, distance: 9.7
click at [212, 105] on span "Waffle" at bounding box center [225, 108] width 26 height 7
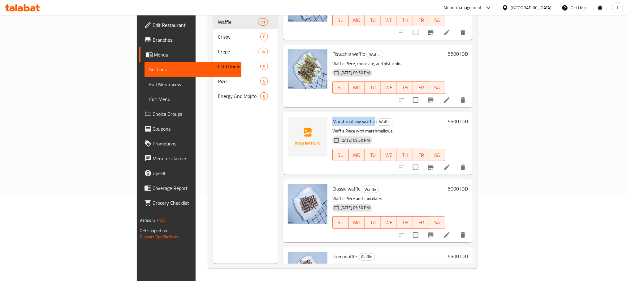
drag, startPoint x: 340, startPoint y: 110, endPoint x: 297, endPoint y: 111, distance: 43.0
click at [330, 115] on div "Marshmallow waffle Waffle Waffle Piece with marshmallows. 16-09-2025 09:50 PM S…" at bounding box center [389, 144] width 118 height 58
copy span "Marshmallow waffle"
click at [293, 123] on icon "upload picture" at bounding box center [296, 126] width 6 height 6
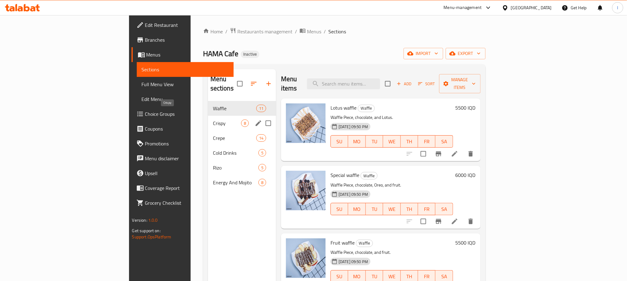
click at [213, 120] on span "Crispy" at bounding box center [227, 123] width 28 height 7
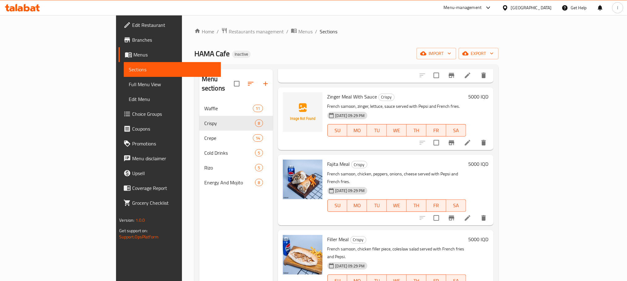
scroll to position [170, 0]
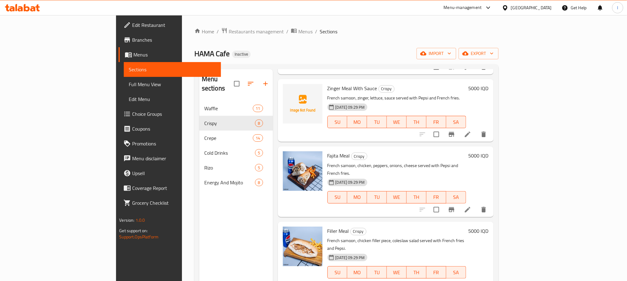
click at [27, 11] on div at bounding box center [22, 8] width 45 height 12
click at [30, 10] on icon at bounding box center [22, 7] width 35 height 7
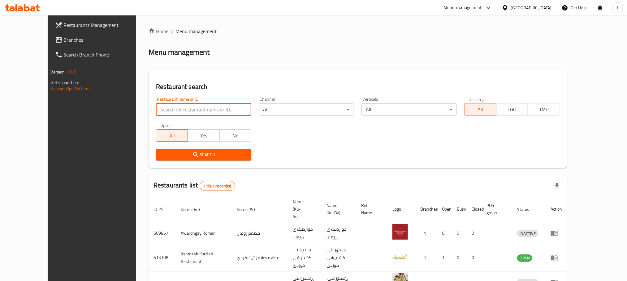
click at [156, 104] on input "search" at bounding box center [203, 110] width 95 height 12
paste input "739605"
type input "739605"
click button "Search" at bounding box center [203, 154] width 95 height 11
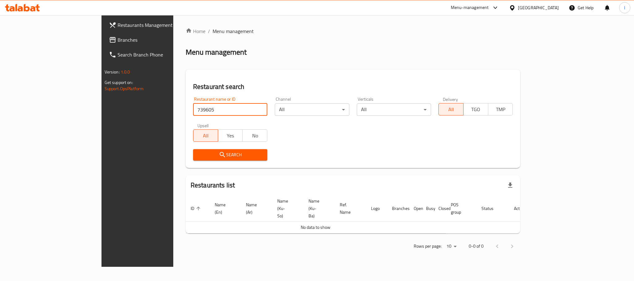
click at [118, 37] on span "Branches" at bounding box center [160, 39] width 85 height 7
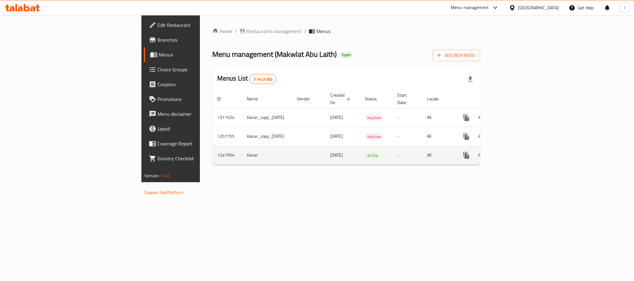
click at [523, 147] on td "enhanced table" at bounding box center [488, 155] width 69 height 19
click at [518, 148] on link "enhanced table" at bounding box center [510, 155] width 15 height 15
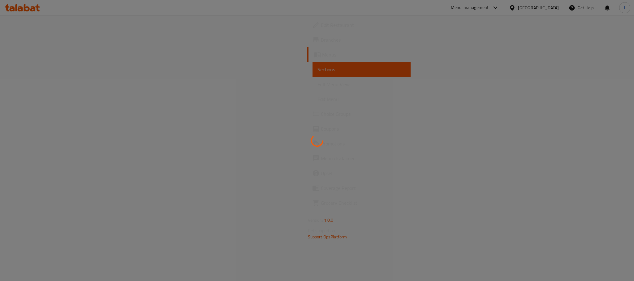
click at [611, 152] on div at bounding box center [317, 140] width 634 height 281
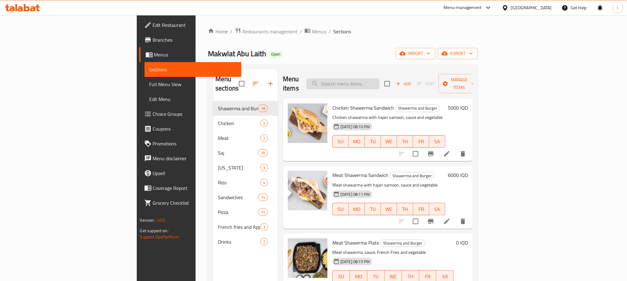
click at [377, 79] on input "search" at bounding box center [342, 84] width 73 height 11
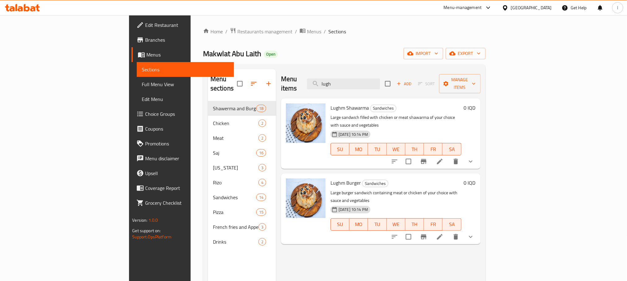
type input "lugh"
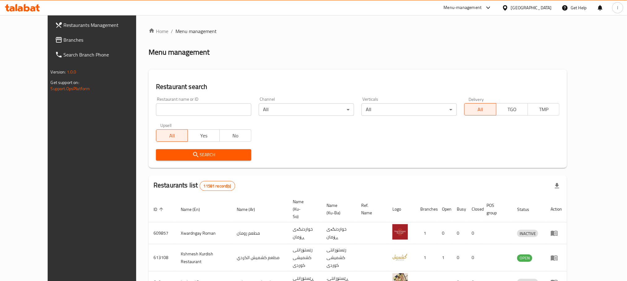
click at [64, 43] on span "Branches" at bounding box center [106, 39] width 84 height 7
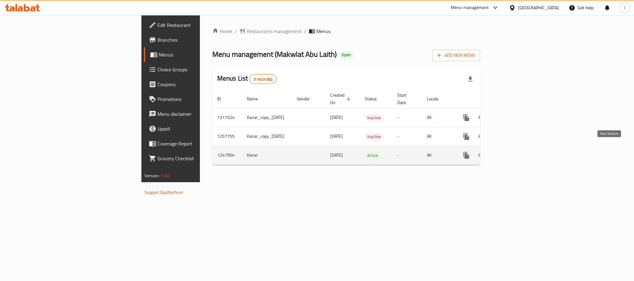
click at [518, 148] on link "enhanced table" at bounding box center [510, 155] width 15 height 15
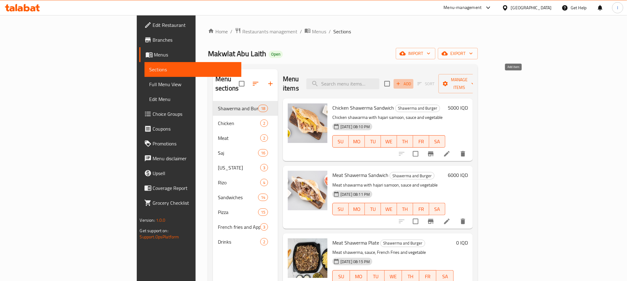
click at [412, 80] on span "Add" at bounding box center [403, 83] width 17 height 7
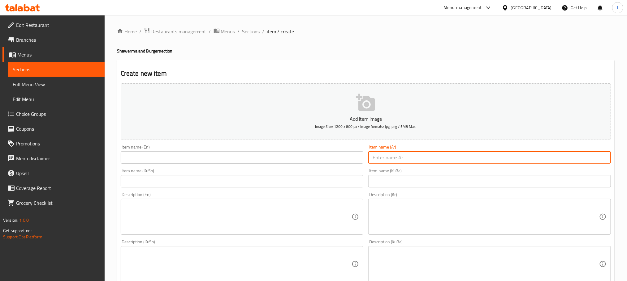
click at [385, 154] on input "text" at bounding box center [489, 158] width 243 height 12
paste input "لغم لحم"
type input "لغم لحم"
click at [136, 160] on input "text" at bounding box center [242, 158] width 243 height 12
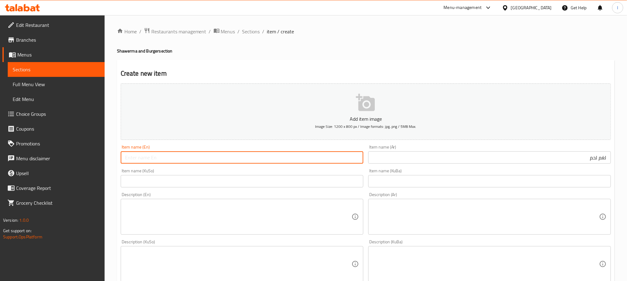
paste input "Meat Lughm"
drag, startPoint x: 135, startPoint y: 158, endPoint x: 94, endPoint y: 158, distance: 41.1
click at [94, 158] on div "Edit Restaurant Branches Menus Sections Full Menu View Edit Menu Choice Groups …" at bounding box center [313, 261] width 627 height 493
type input "Meat Lughm"
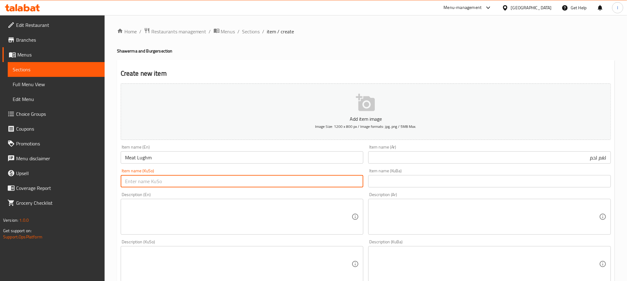
click at [149, 180] on input "text" at bounding box center [242, 181] width 243 height 12
click at [146, 181] on input "لوغمی گۆشت" at bounding box center [242, 181] width 243 height 12
type input "لوغمی گۆشت"
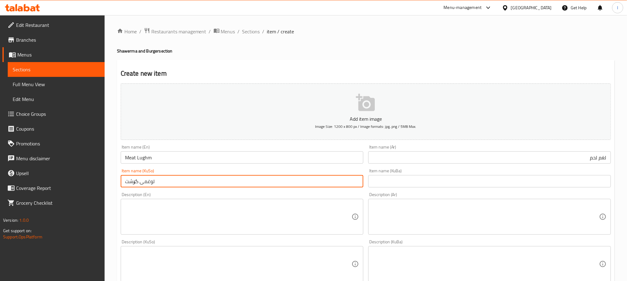
click at [385, 179] on input "text" at bounding box center [489, 181] width 243 height 12
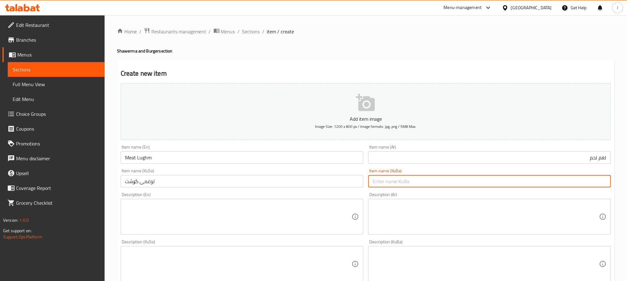
paste input "لوغمی گۆشت"
type input "لوغمی گۆشت"
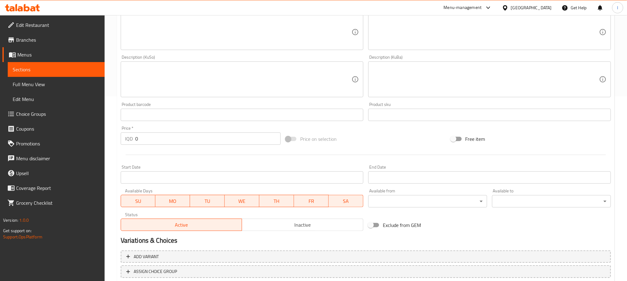
scroll to position [226, 0]
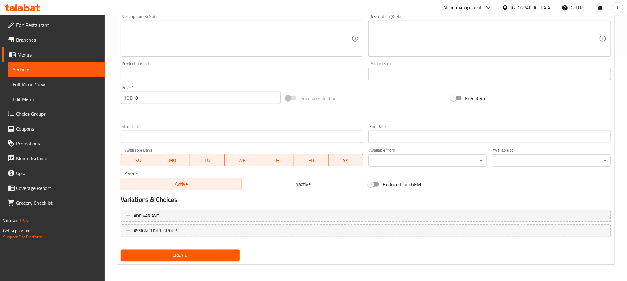
click at [198, 256] on span "Create" at bounding box center [180, 256] width 109 height 8
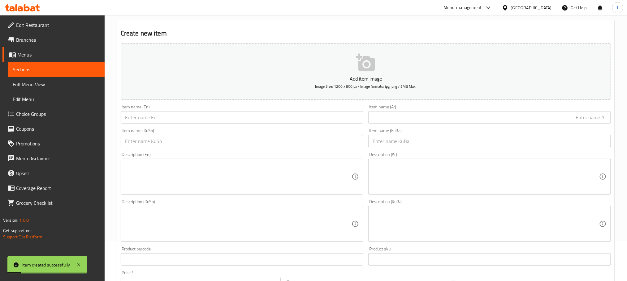
scroll to position [0, 0]
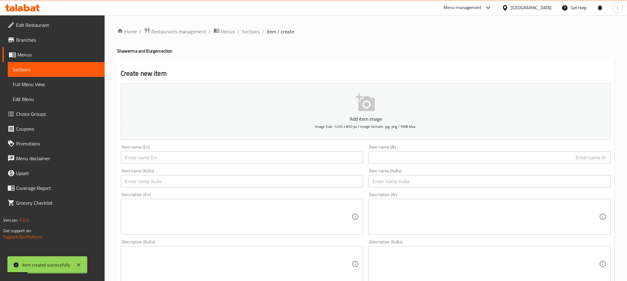
click at [423, 161] on input "text" at bounding box center [489, 158] width 243 height 12
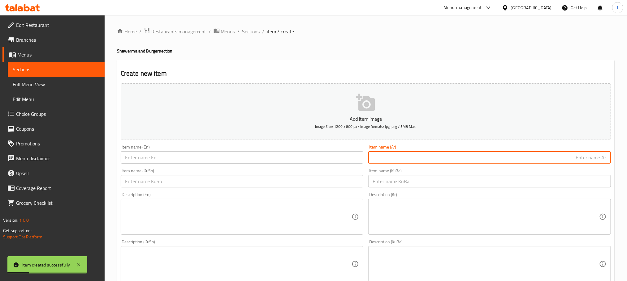
paste input "لغم دجاج"
type input "لغم دجاج"
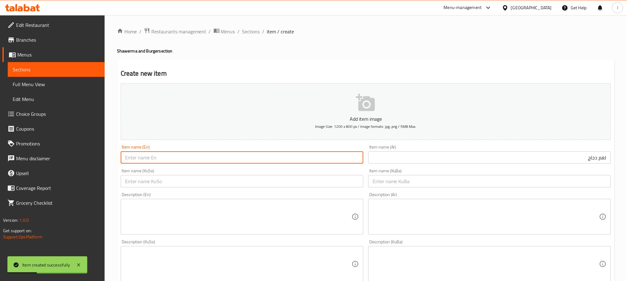
click at [193, 159] on input "text" at bounding box center [242, 158] width 243 height 12
click at [155, 157] on input "Chicken Lughum" at bounding box center [242, 158] width 243 height 12
type input "Chicken Lughm"
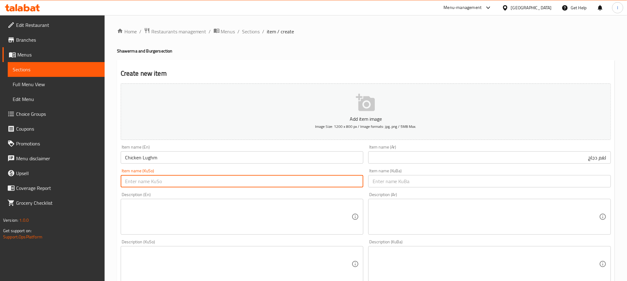
click at [194, 181] on input "text" at bounding box center [242, 181] width 243 height 12
click at [175, 186] on input "لوغمی مریشک" at bounding box center [242, 181] width 243 height 12
type input "لوغمی مریشک"
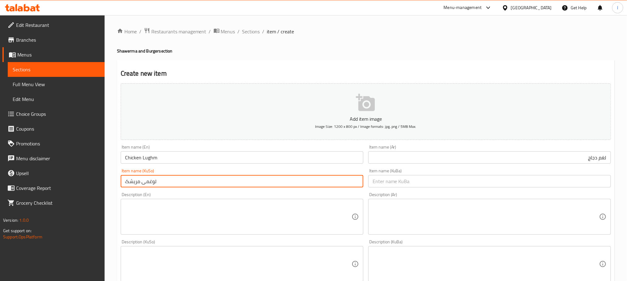
click at [403, 184] on input "text" at bounding box center [489, 181] width 243 height 12
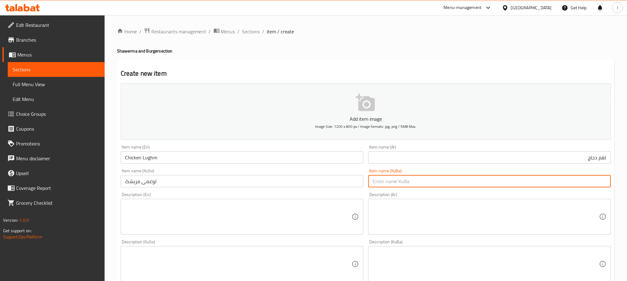
paste input "لوغمی مریشک"
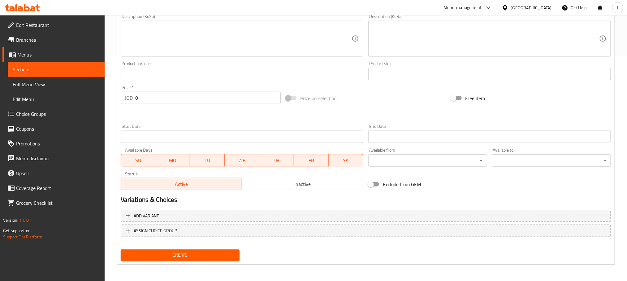
type input "لوغمی مریشک"
click at [222, 250] on button "Create" at bounding box center [180, 255] width 119 height 11
click at [54, 113] on span "Choice Groups" at bounding box center [58, 113] width 84 height 7
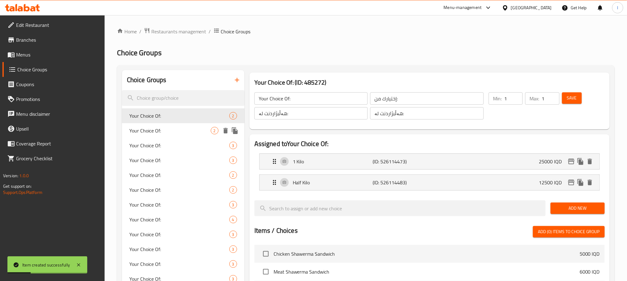
click at [186, 132] on span "Your Choice Of:" at bounding box center [169, 130] width 81 height 7
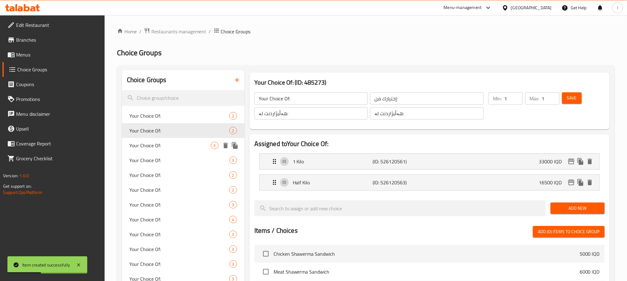
click at [161, 145] on span "Your Choice Of:" at bounding box center [169, 145] width 81 height 7
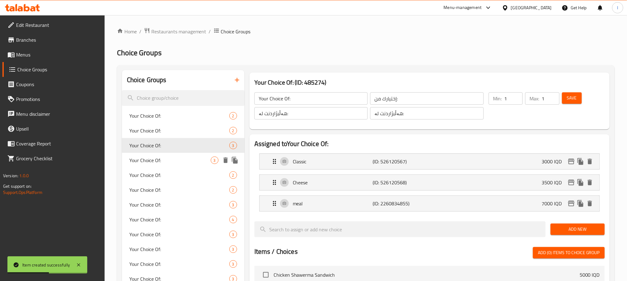
click at [167, 158] on span "Your Choice Of:" at bounding box center [169, 160] width 81 height 7
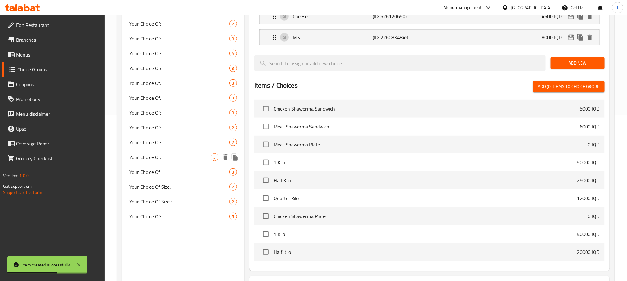
scroll to position [170, 0]
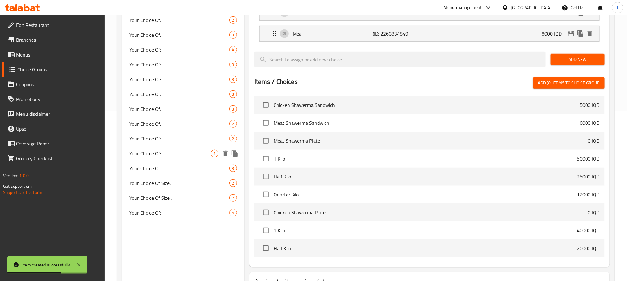
click at [167, 158] on div "Your Choice Of: 5" at bounding box center [183, 153] width 122 height 15
type input "Your Choice Of:"
type input "إختيارك من:"
type input "هەڵبژاردنت لە:"
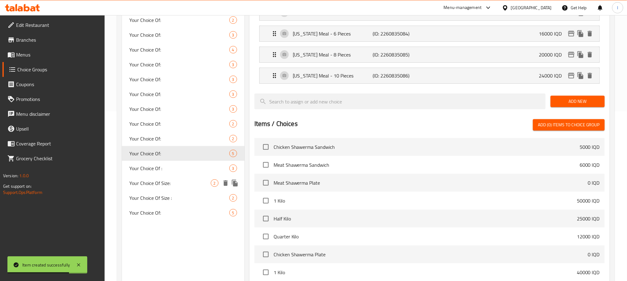
click at [166, 189] on div "Your Choice Of Size: 2" at bounding box center [183, 183] width 122 height 15
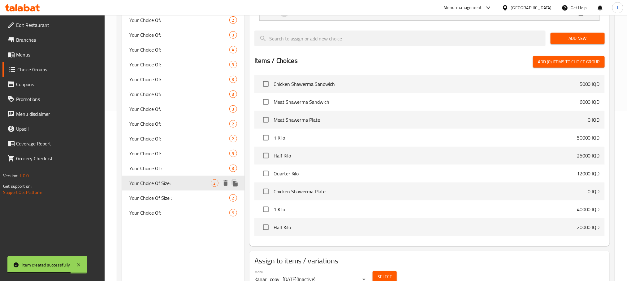
type input "Your Choice Of Size:"
type input "إختيارك من الحجم:"
type input "هەڵبژاردنت لە قەبارە:"
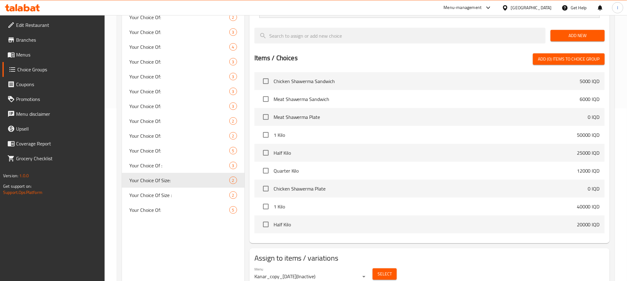
scroll to position [199, 0]
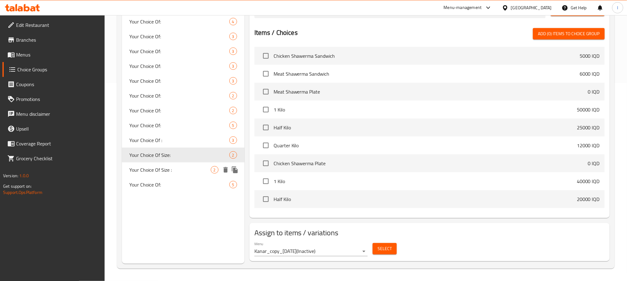
click at [177, 167] on span "Your Choice Of Size :" at bounding box center [169, 169] width 81 height 7
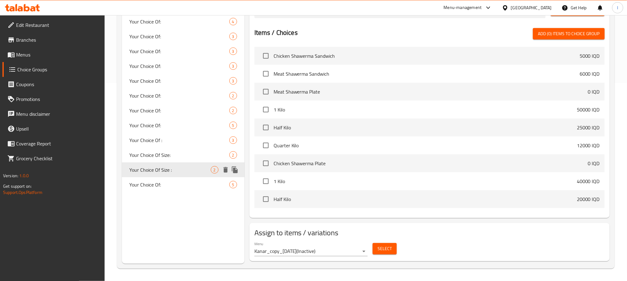
type input "Your Choice Of Size :"
type input "إختيارك من الحجم :"
type input "هەڵبژاردنت لە قەبارە :"
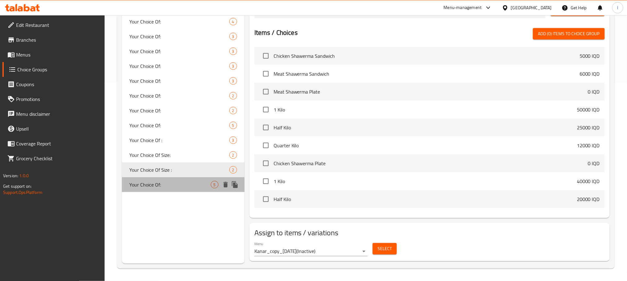
click at [187, 184] on span "Your Choice Of:" at bounding box center [169, 184] width 81 height 7
type input "Your Choice Of:"
type input "إختيارك من:"
type input "هەڵبژاردنت لە:"
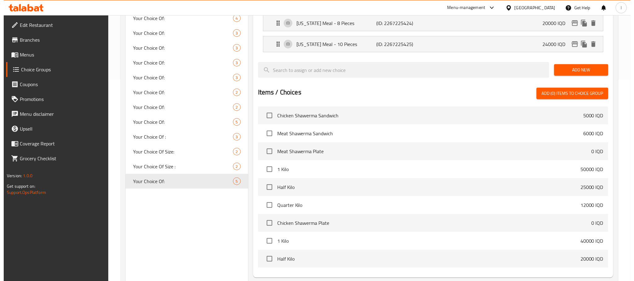
scroll to position [263, 0]
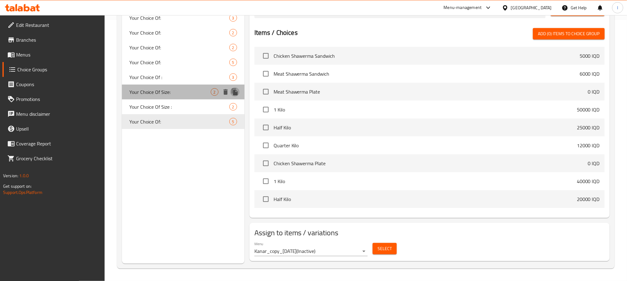
click at [237, 90] on icon "duplicate" at bounding box center [235, 92] width 6 height 7
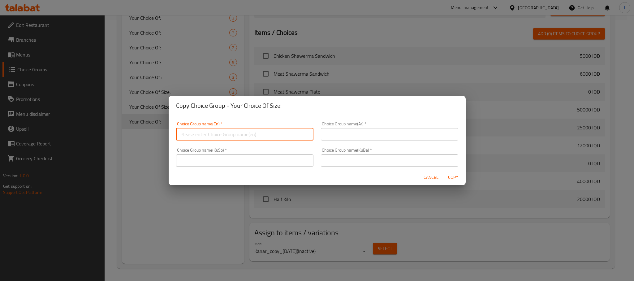
click at [203, 136] on input "text" at bounding box center [244, 134] width 137 height 12
click at [179, 135] on input "Your Choice Of Size:" at bounding box center [244, 134] width 137 height 12
type input "1Your Choice Of Size:"
click at [346, 139] on input "text" at bounding box center [389, 134] width 137 height 12
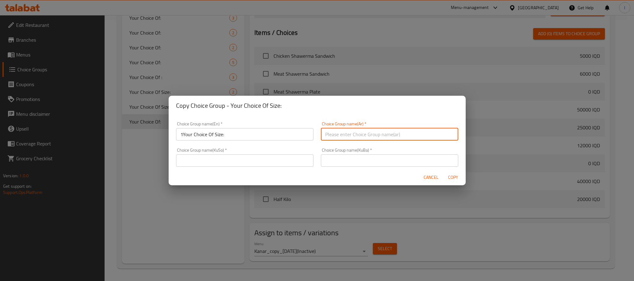
type input "إختيارك من الحجم:"
click at [243, 155] on input "text" at bounding box center [244, 161] width 137 height 12
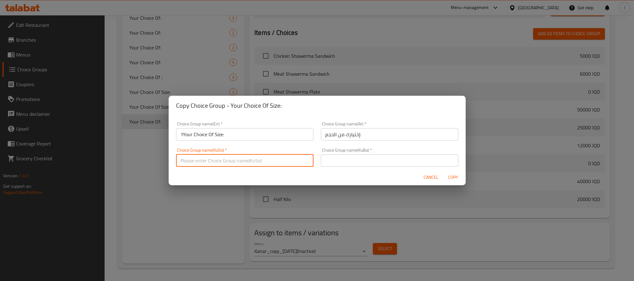
type input "هەڵبژاردنت لە قەبارە:"
click at [376, 161] on input "text" at bounding box center [389, 161] width 137 height 12
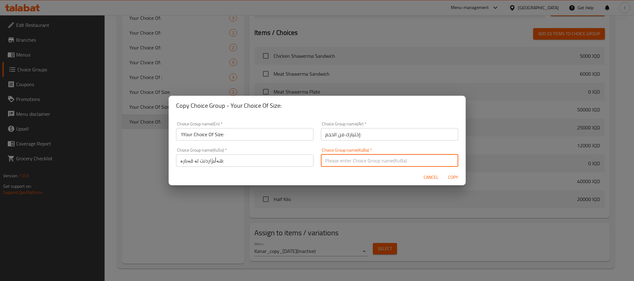
type input "هەڵبژاردنت لە قەبارە:"
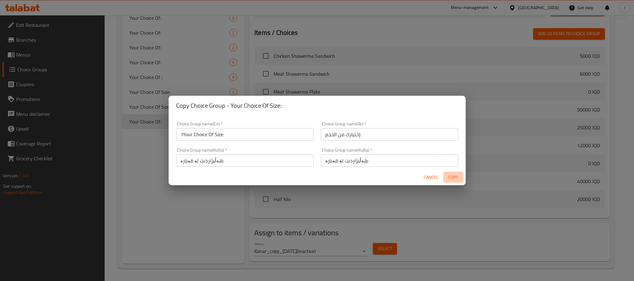
click at [451, 176] on span "Copy" at bounding box center [453, 178] width 15 height 8
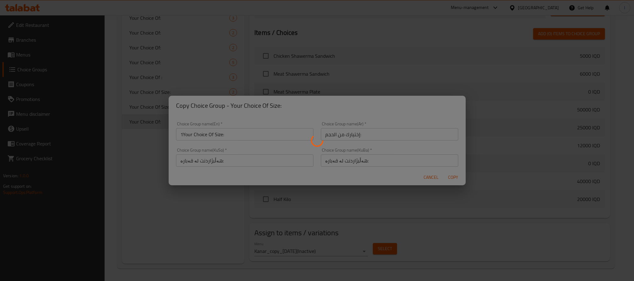
type input "1Your Choice Of Size:"
type input "إختيارك من الحجم:"
type input "هەڵبژاردنت لە قەبارە:"
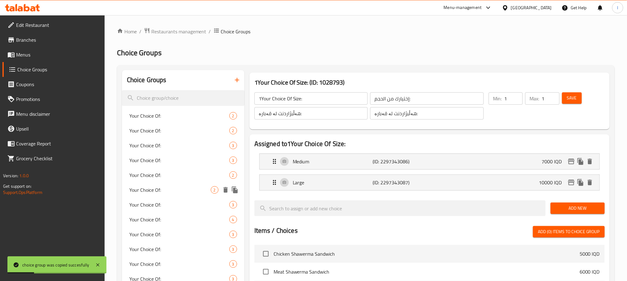
scroll to position [199, 0]
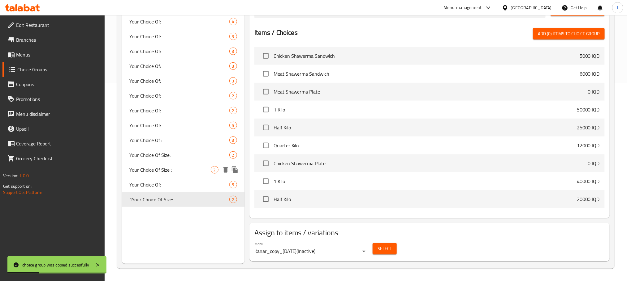
click at [180, 173] on span "Your Choice Of Size :" at bounding box center [169, 169] width 81 height 7
type input "Your Choice Of Size :"
type input "إختيارك من الحجم :"
type input "هەڵبژاردنت لە قەبارە :"
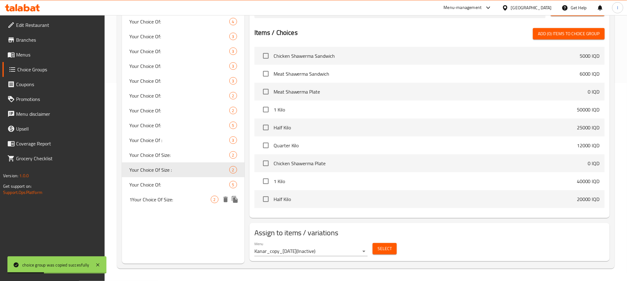
click at [176, 197] on span "1Your Choice Of Size:" at bounding box center [169, 199] width 81 height 7
type input "1Your Choice Of Size:"
type input "إختيارك من الحجم:"
type input "هەڵبژاردنت لە قەبارە:"
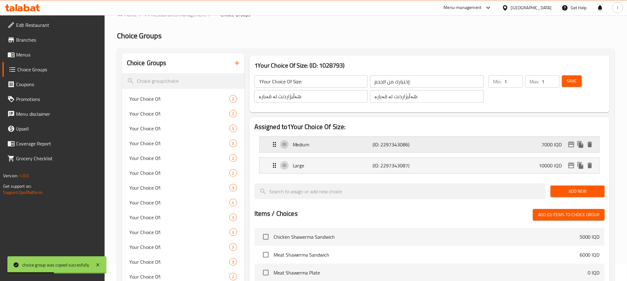
scroll to position [0, 0]
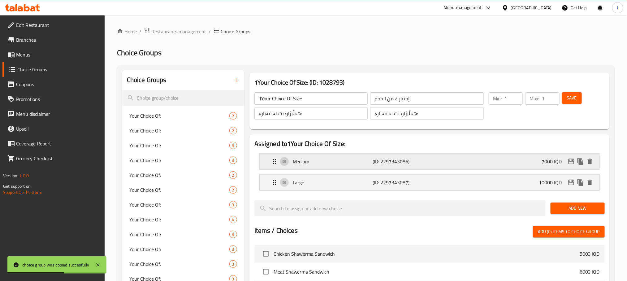
click at [350, 161] on p "Medium" at bounding box center [333, 161] width 80 height 7
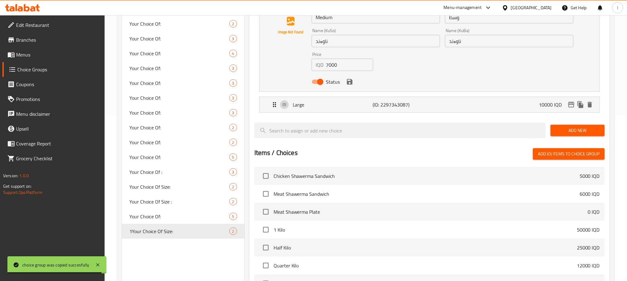
scroll to position [170, 0]
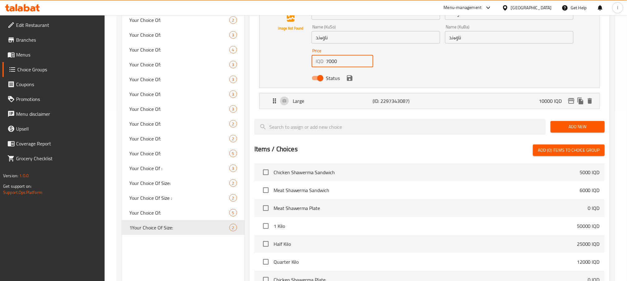
drag, startPoint x: 346, startPoint y: 63, endPoint x: 272, endPoint y: 55, distance: 74.4
click at [272, 56] on div "Name (En) Medium Name (En) Name (Ar) وسط Name (Ar) Name (KuSo) ناوەند Name (KuS…" at bounding box center [429, 42] width 320 height 83
click at [349, 75] on icon "save" at bounding box center [349, 78] width 7 height 7
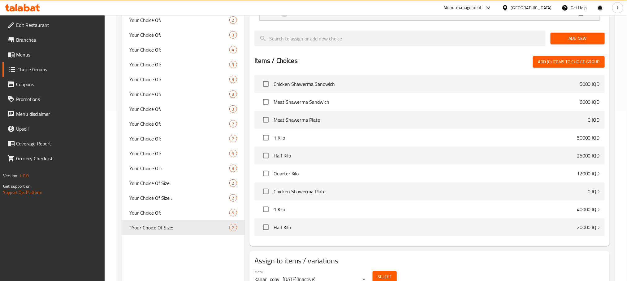
type input "12000"
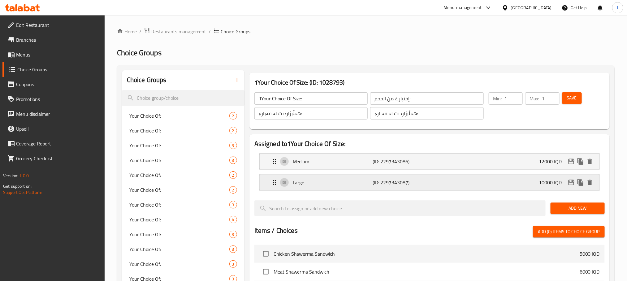
click at [376, 185] on p "(ID: 2297343087)" at bounding box center [398, 182] width 53 height 7
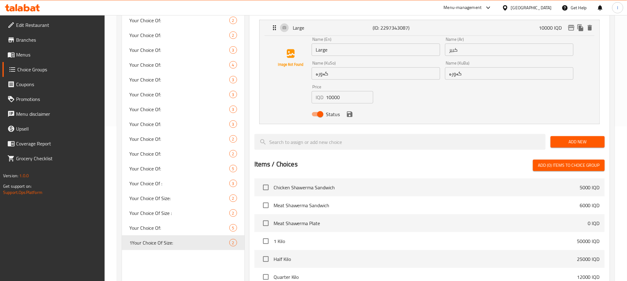
scroll to position [170, 0]
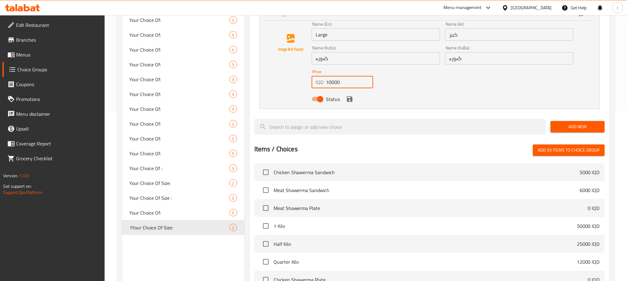
drag, startPoint x: 345, startPoint y: 83, endPoint x: 184, endPoint y: 59, distance: 163.2
click at [184, 59] on div "Choice Groups Your Choice Of: 2 Your Choice Of: 2 Your Choice Of: 3 Your Choice…" at bounding box center [367, 140] width 490 height 481
click at [352, 100] on icon "save" at bounding box center [349, 99] width 7 height 7
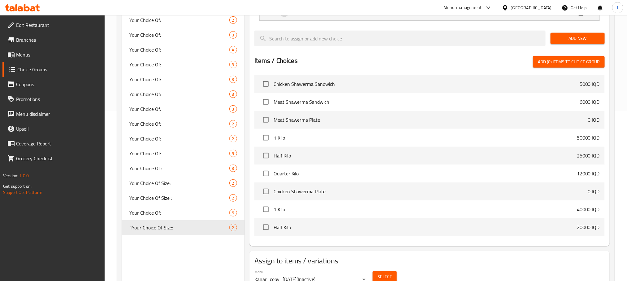
type input "15000"
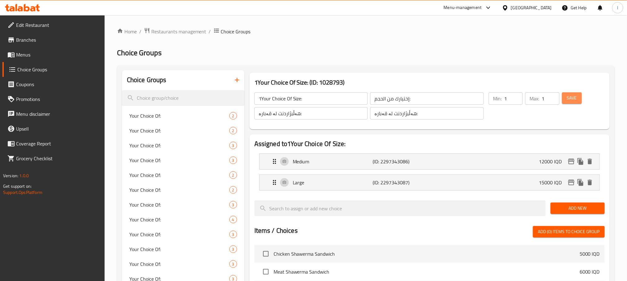
click at [571, 98] on span "Save" at bounding box center [572, 98] width 10 height 8
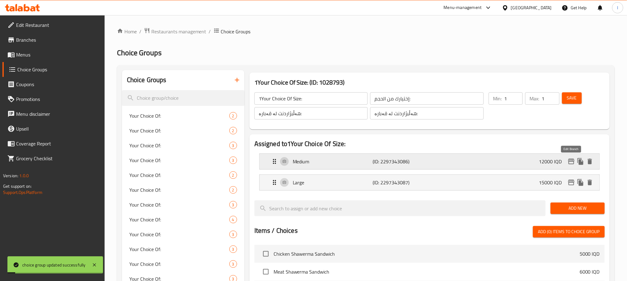
click at [568, 162] on icon "edit" at bounding box center [570, 161] width 7 height 7
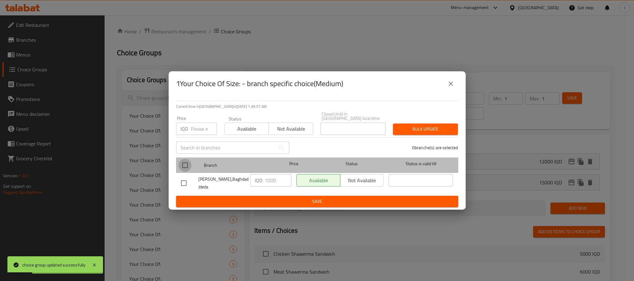
click at [188, 163] on input "checkbox" at bounding box center [184, 165] width 13 height 13
checkbox input "true"
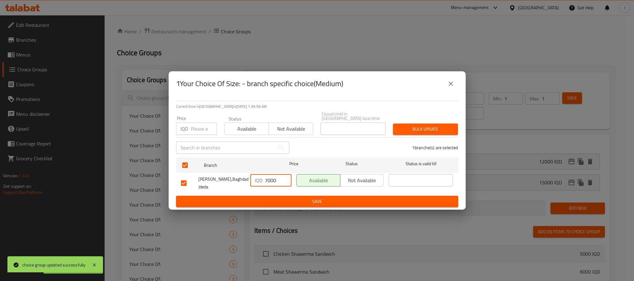
drag, startPoint x: 277, startPoint y: 176, endPoint x: 221, endPoint y: 172, distance: 55.8
click at [221, 172] on div "Makwlat Abu Laith,Baghdad Jdeda IQD 7000 ​ Available Not available ​" at bounding box center [316, 183] width 277 height 23
type input "12000"
click at [293, 201] on span "Save" at bounding box center [317, 202] width 272 height 8
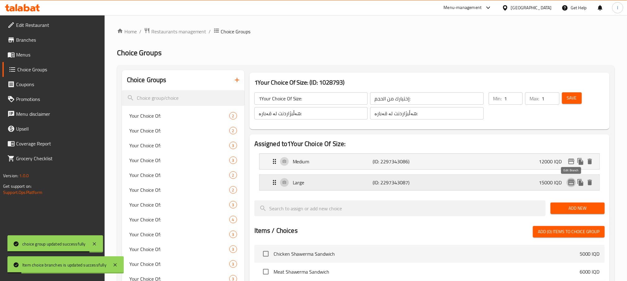
click at [568, 184] on icon "edit" at bounding box center [571, 183] width 6 height 6
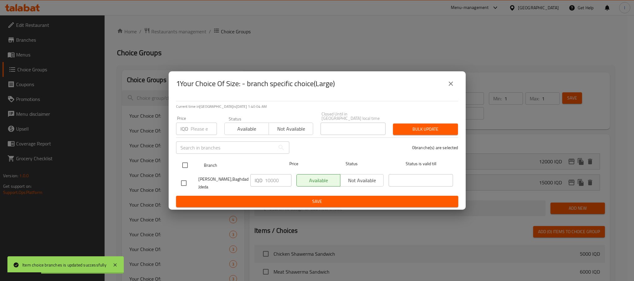
click at [185, 164] on input "checkbox" at bounding box center [184, 165] width 13 height 13
checkbox input "true"
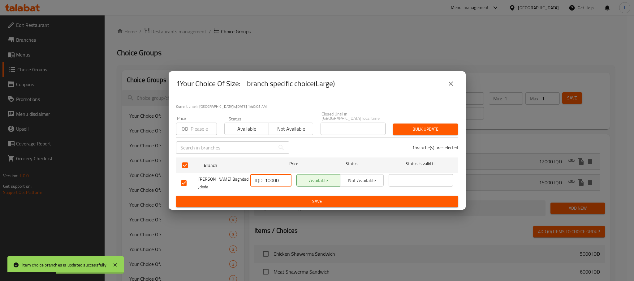
drag, startPoint x: 270, startPoint y: 179, endPoint x: 259, endPoint y: 178, distance: 11.5
click at [259, 178] on div "IQD 10000 ​" at bounding box center [270, 180] width 41 height 12
type input "15000"
click at [317, 201] on span "Save" at bounding box center [317, 202] width 272 height 8
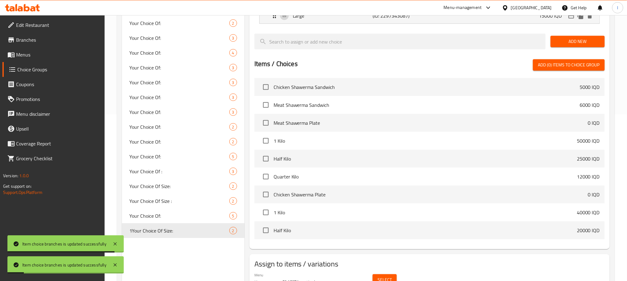
scroll to position [170, 0]
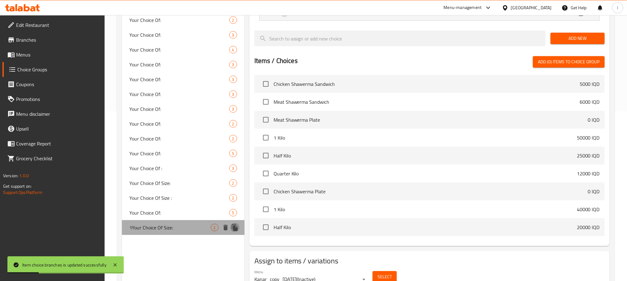
click at [234, 227] on icon "duplicate" at bounding box center [235, 228] width 6 height 7
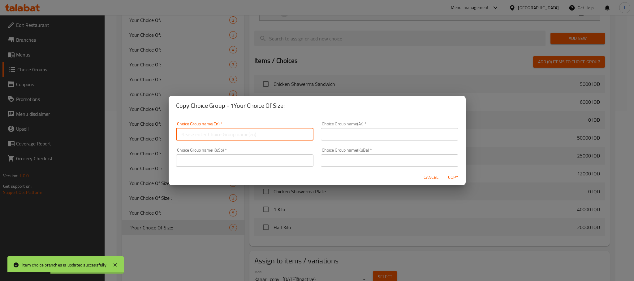
click at [209, 134] on input "text" at bounding box center [244, 134] width 137 height 12
click at [179, 136] on input "Your Choice Of Size:" at bounding box center [244, 134] width 137 height 12
type input "2Your Choice Of Size:"
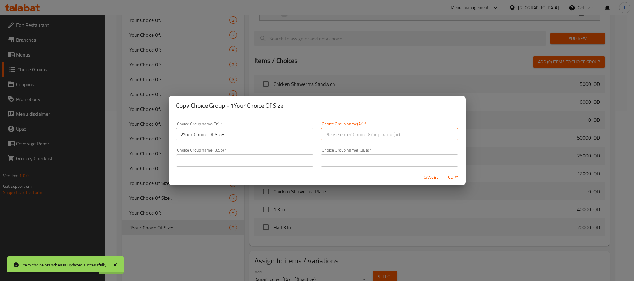
click at [344, 135] on input "text" at bounding box center [389, 134] width 137 height 12
type input "إختيارك من الحجم:"
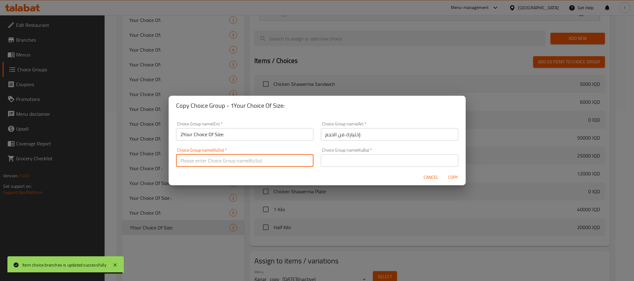
click at [234, 162] on input "text" at bounding box center [244, 161] width 137 height 12
type input "هەڵبژاردنت لە قەبارە:"
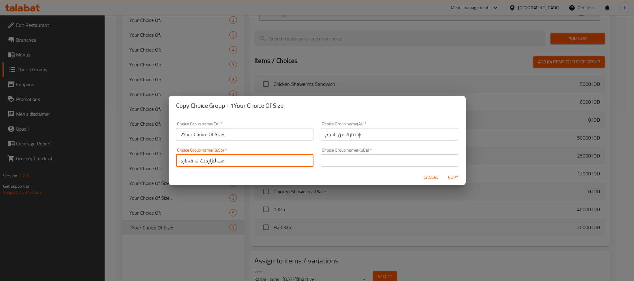
click at [352, 163] on input "text" at bounding box center [389, 161] width 137 height 12
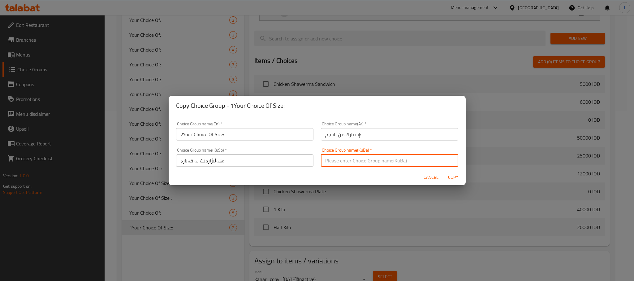
type input "هەڵبژاردنت لە قەبارە:"
click at [448, 174] on span "Copy" at bounding box center [453, 178] width 15 height 8
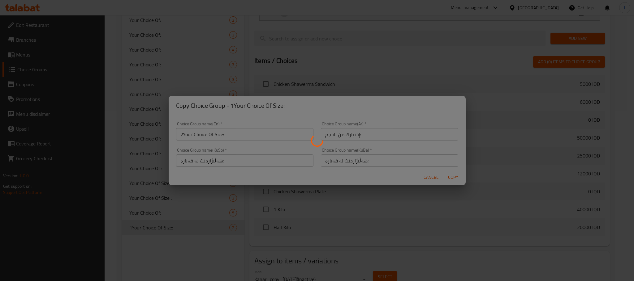
type input "2Your Choice Of Size:"
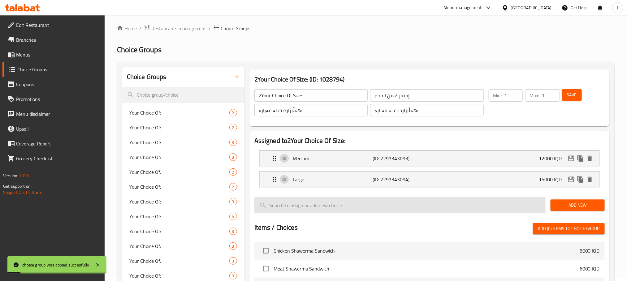
scroll to position [0, 0]
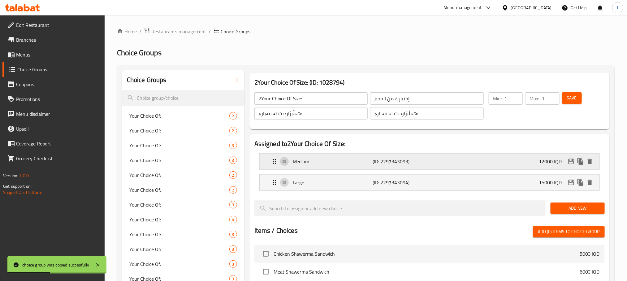
click at [495, 155] on div "Medium (ID: 2297343093) 12000 IQD" at bounding box center [431, 161] width 321 height 15
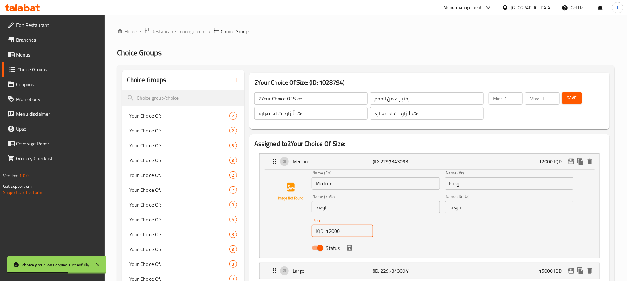
drag, startPoint x: 332, startPoint y: 230, endPoint x: 295, endPoint y: 230, distance: 36.5
click at [295, 230] on div "Name (En) Medium Name (En) Name (Ar) وسط Name (Ar) Name (KuSo) ناوەند Name (KuS…" at bounding box center [429, 212] width 320 height 83
click at [351, 249] on icon "save" at bounding box center [350, 249] width 6 height 6
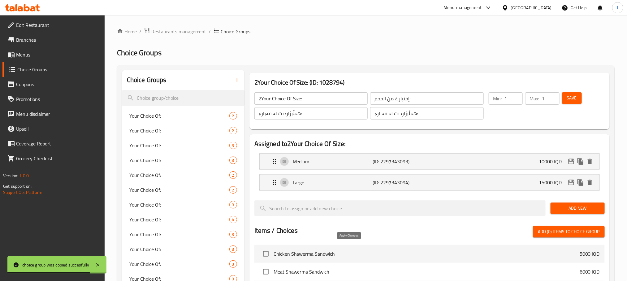
type input "10000"
click at [393, 185] on p "(ID: 2297343094)" at bounding box center [398, 182] width 53 height 7
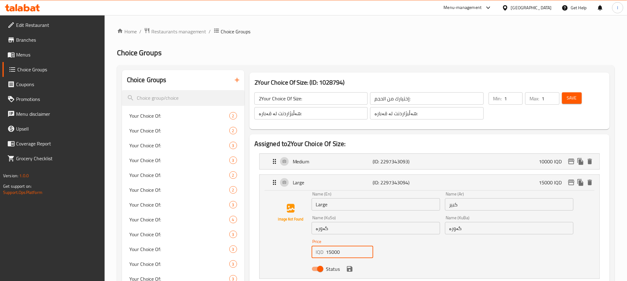
drag, startPoint x: 332, startPoint y: 249, endPoint x: 302, endPoint y: 251, distance: 29.8
click at [302, 251] on div "Name (En) Large Name (En) Name (Ar) كبير Name (Ar) Name (KuSo) گەورە Name (KuSo…" at bounding box center [429, 233] width 320 height 83
type input "13000"
click at [353, 271] on button "save" at bounding box center [349, 269] width 9 height 9
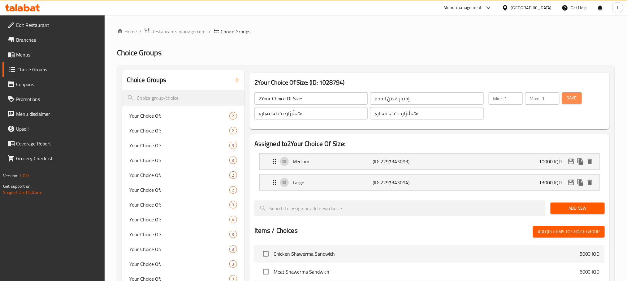
click at [565, 100] on button "Save" at bounding box center [572, 97] width 20 height 11
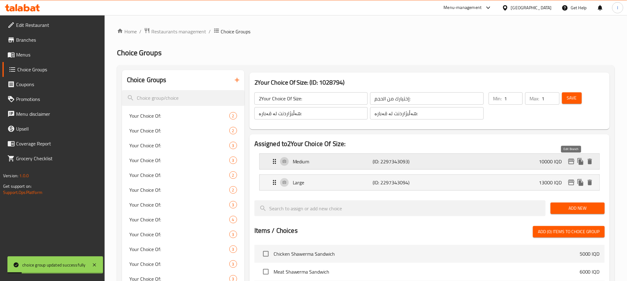
click at [571, 163] on icon "edit" at bounding box center [570, 161] width 7 height 7
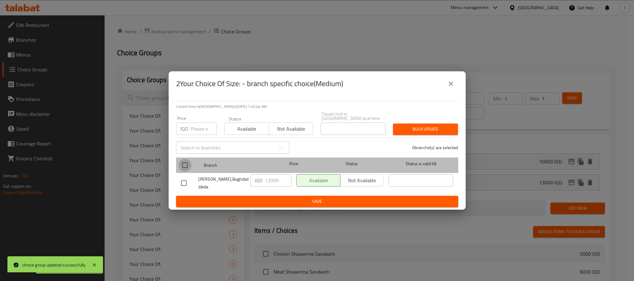
click at [189, 165] on input "checkbox" at bounding box center [184, 165] width 13 height 13
checkbox input "true"
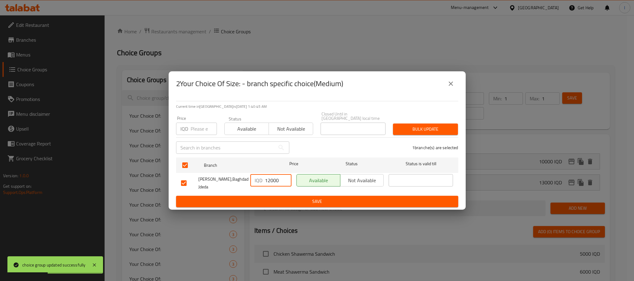
drag, startPoint x: 270, startPoint y: 178, endPoint x: 251, endPoint y: 178, distance: 19.5
click at [251, 178] on div "IQD 12000 ​" at bounding box center [270, 180] width 41 height 12
type input "10000"
click at [339, 204] on button "Save" at bounding box center [317, 201] width 282 height 11
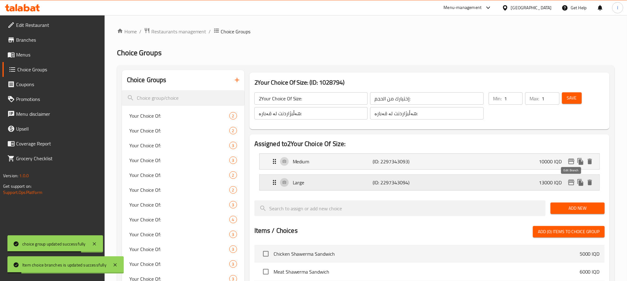
click at [568, 180] on icon "edit" at bounding box center [570, 182] width 7 height 7
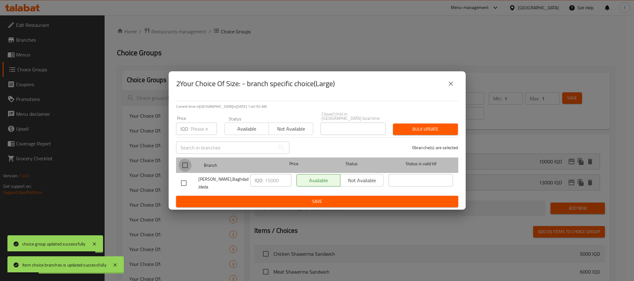
click at [185, 162] on input "checkbox" at bounding box center [184, 165] width 13 height 13
checkbox input "true"
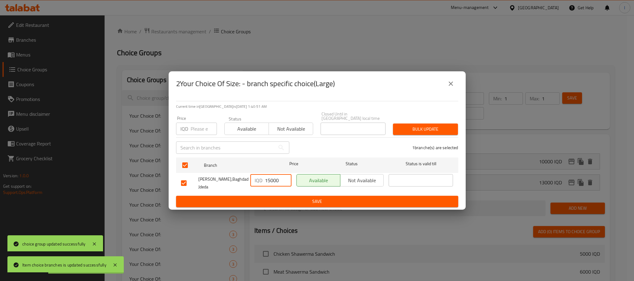
drag, startPoint x: 269, startPoint y: 176, endPoint x: 225, endPoint y: 176, distance: 44.5
click at [225, 176] on div "Makwlat Abu Laith,Baghdad Jdeda IQD 15000 ​ Available Not available ​" at bounding box center [316, 183] width 277 height 23
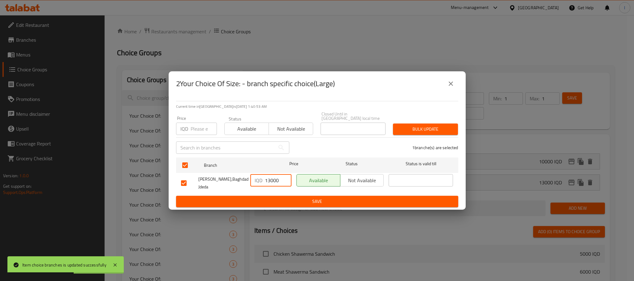
type input "13000"
click at [282, 196] on button "Save" at bounding box center [317, 201] width 282 height 11
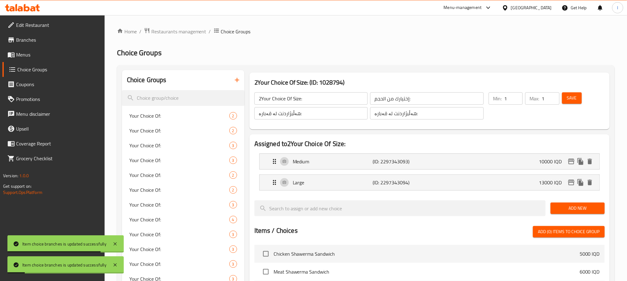
click at [569, 98] on span "Save" at bounding box center [572, 98] width 10 height 8
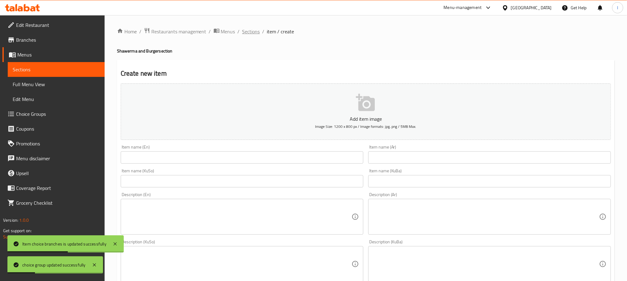
click at [248, 30] on span "Sections" at bounding box center [251, 31] width 18 height 7
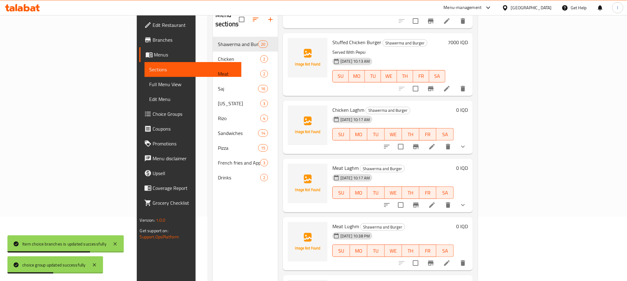
scroll to position [87, 0]
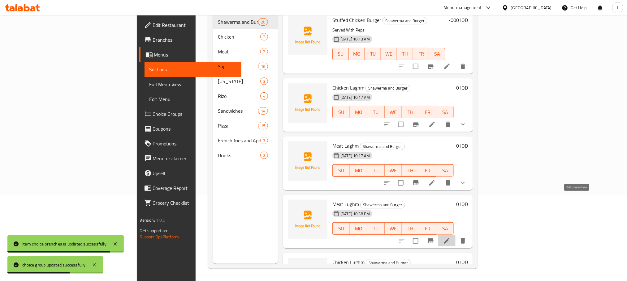
click at [450, 238] on icon at bounding box center [446, 241] width 7 height 7
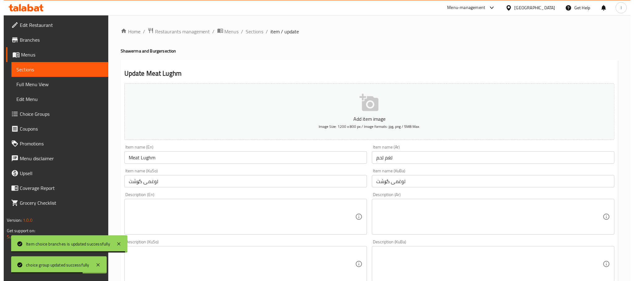
scroll to position [226, 0]
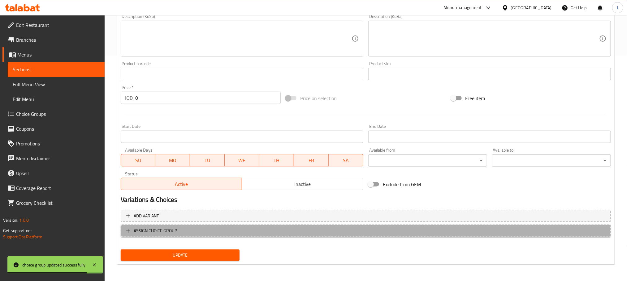
click at [240, 235] on button "ASSIGN CHOICE GROUP" at bounding box center [366, 231] width 490 height 13
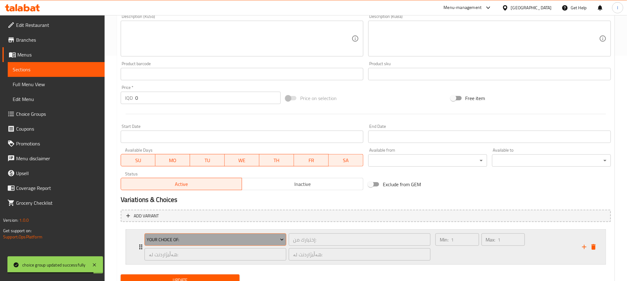
click at [202, 234] on button "Your Choice Of:" at bounding box center [215, 240] width 142 height 12
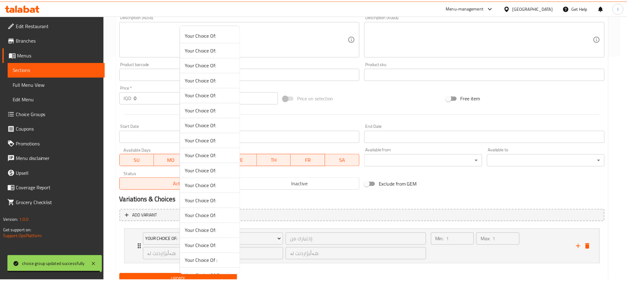
scroll to position [75, 0]
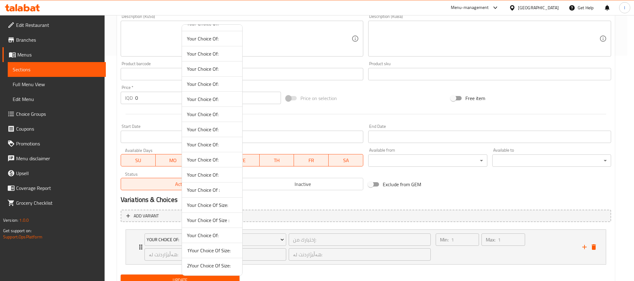
click at [226, 252] on span "1Your Choice Of Size:" at bounding box center [212, 250] width 50 height 7
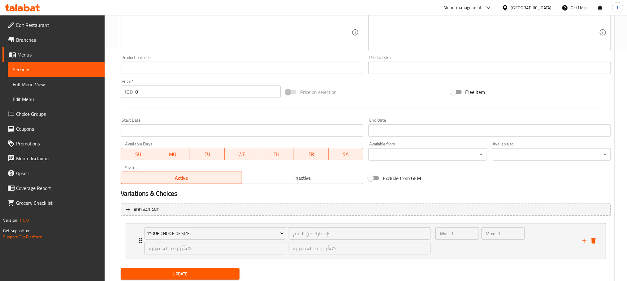
scroll to position [252, 0]
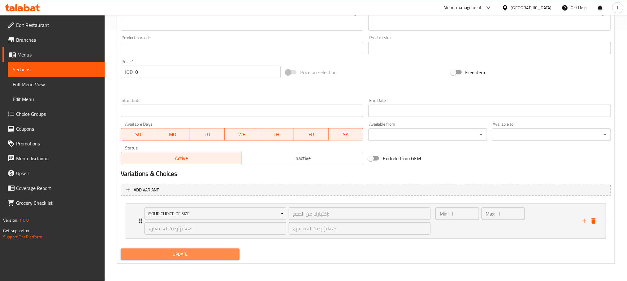
click at [212, 253] on span "Update" at bounding box center [180, 255] width 109 height 8
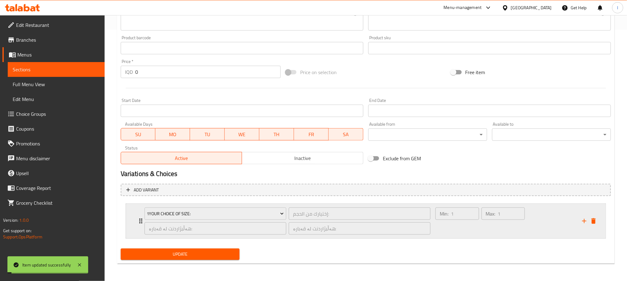
click at [458, 226] on div "Min: 1 ​" at bounding box center [457, 222] width 46 height 30
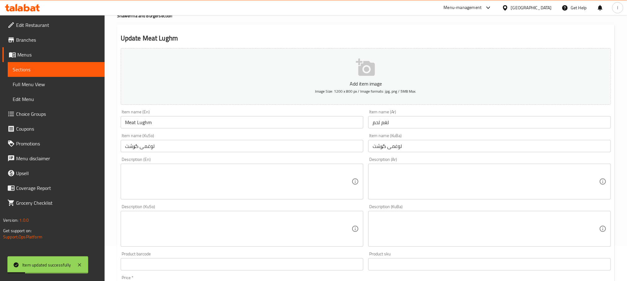
scroll to position [0, 0]
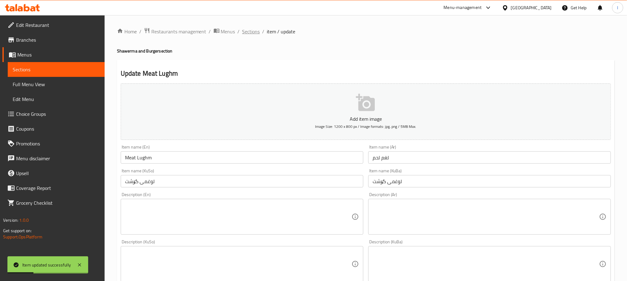
click at [246, 28] on span "Sections" at bounding box center [251, 31] width 18 height 7
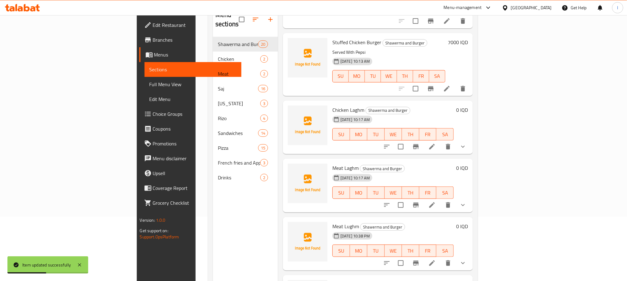
scroll to position [87, 0]
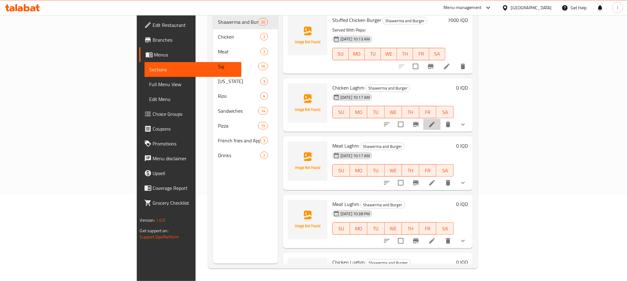
click at [440, 119] on li at bounding box center [431, 124] width 17 height 11
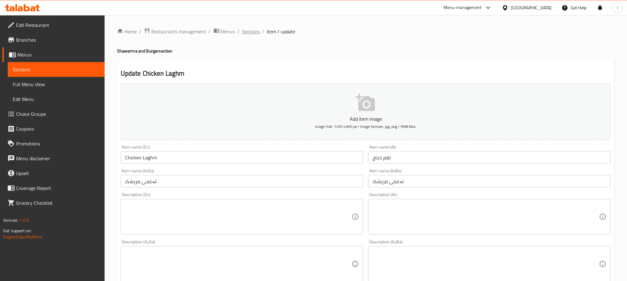
click at [256, 34] on span "Sections" at bounding box center [251, 31] width 18 height 7
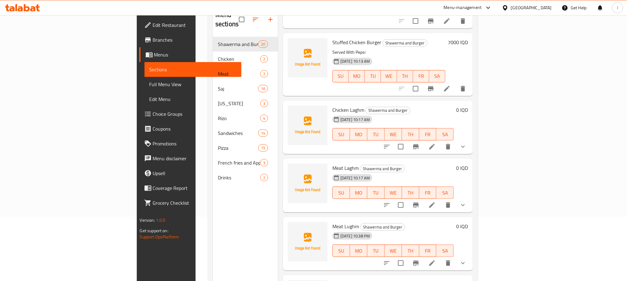
scroll to position [87, 0]
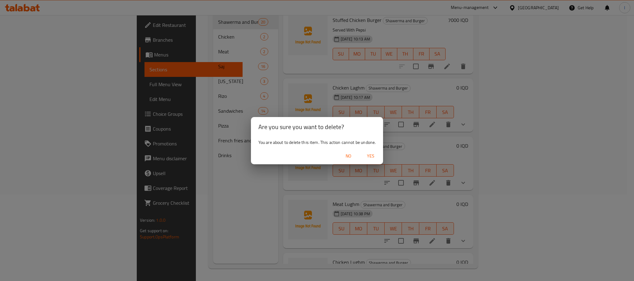
click at [367, 150] on div "No Yes" at bounding box center [317, 156] width 132 height 16
click at [370, 153] on span "Yes" at bounding box center [370, 157] width 15 height 8
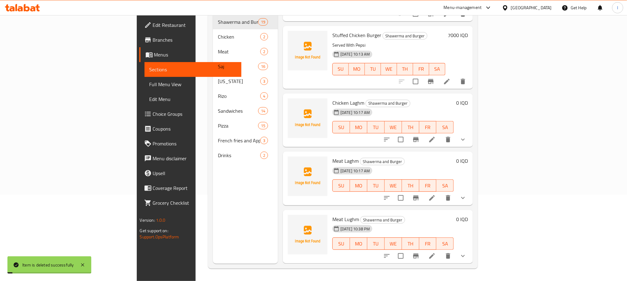
scroll to position [962, 0]
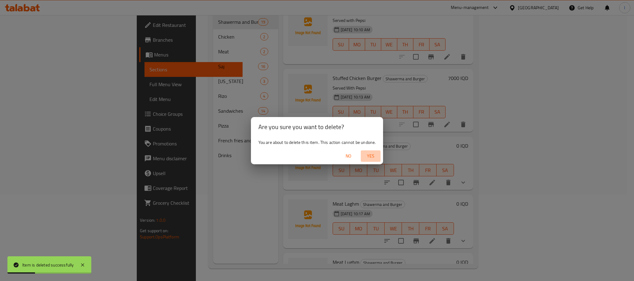
click at [375, 153] on span "Yes" at bounding box center [370, 157] width 15 height 8
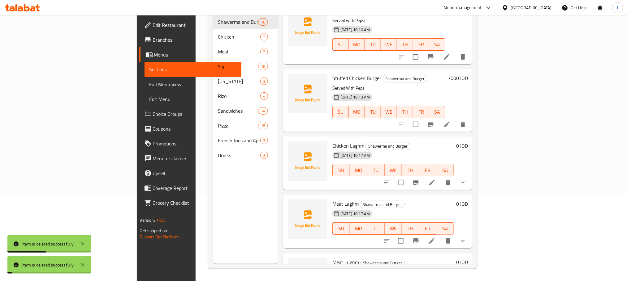
scroll to position [903, 0]
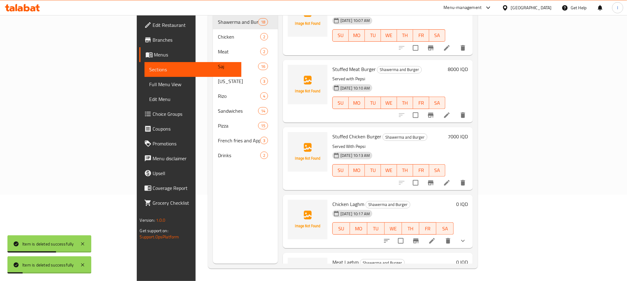
click at [436, 238] on icon at bounding box center [431, 241] width 7 height 7
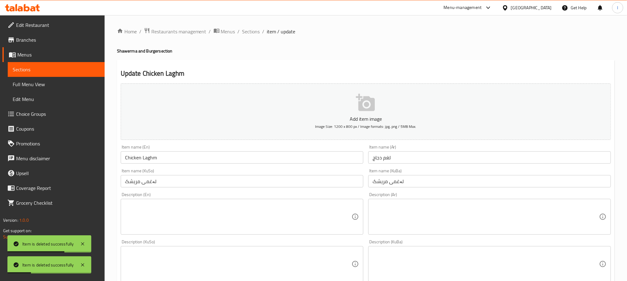
scroll to position [241, 0]
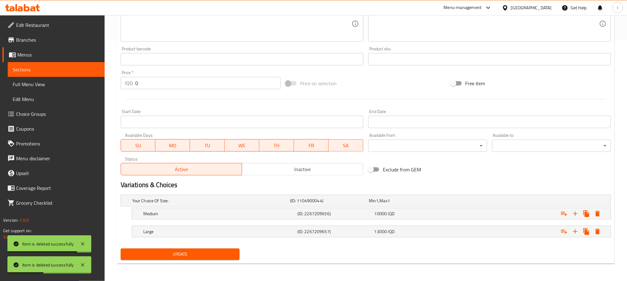
click at [387, 191] on div "Variations & Choices" at bounding box center [365, 185] width 495 height 14
click at [387, 195] on div "Your Choice Of Size: (ID: 1104900044) Min 1 , Max 1" at bounding box center [367, 201] width 473 height 14
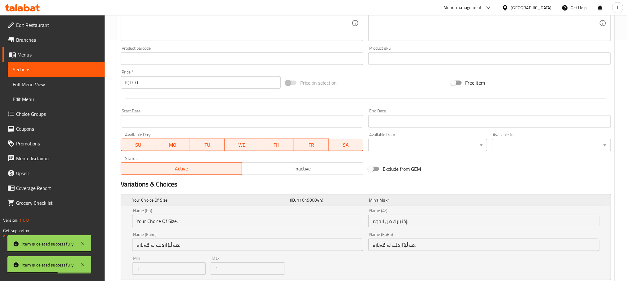
click at [395, 199] on div "Min 1 , Max 1" at bounding box center [407, 200] width 76 height 6
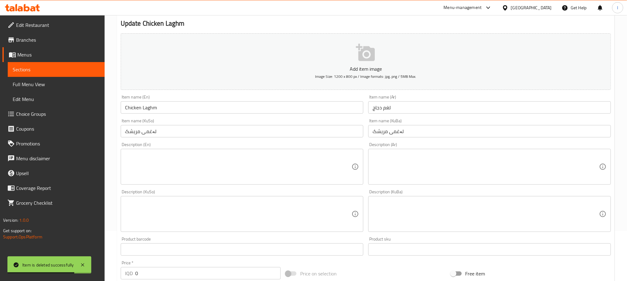
scroll to position [0, 0]
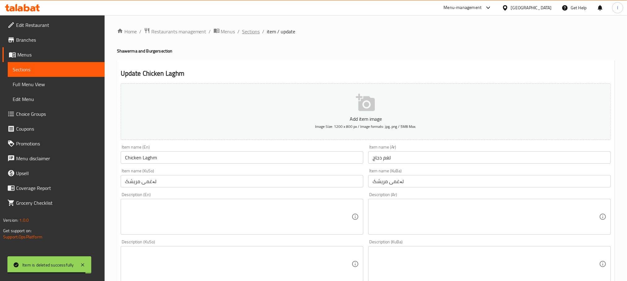
click at [243, 28] on span "Sections" at bounding box center [251, 31] width 18 height 7
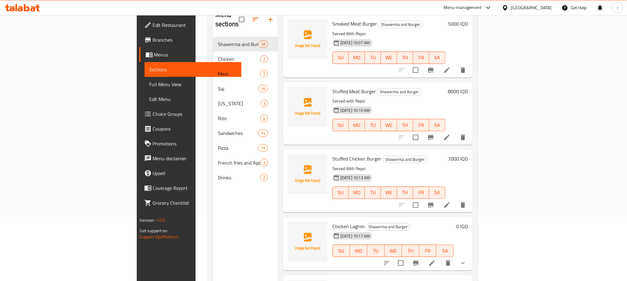
scroll to position [87, 0]
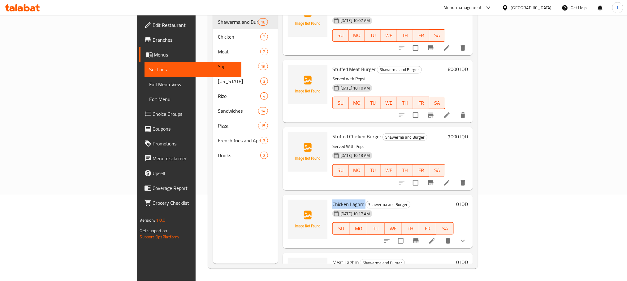
drag, startPoint x: 330, startPoint y: 164, endPoint x: 296, endPoint y: 162, distance: 34.4
click at [330, 198] on div "Chicken Laghm Shawerma and Burger [DATE] 10:17 AM SU MO TU WE TH FR SA" at bounding box center [393, 222] width 126 height 49
copy h6 "Chicken Laghm"
click at [144, 90] on link "Full Menu View" at bounding box center [192, 84] width 97 height 15
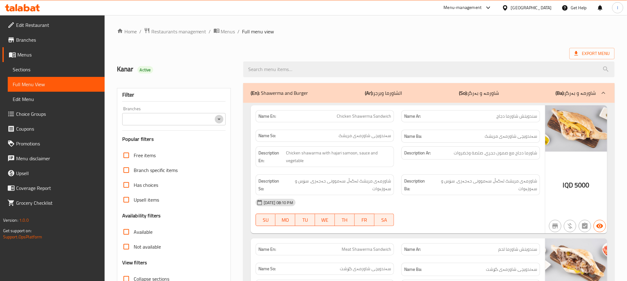
click at [219, 115] on button "Open" at bounding box center [219, 119] width 9 height 9
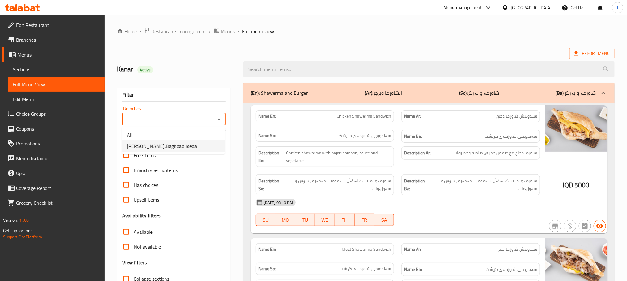
click at [173, 148] on span "[PERSON_NAME],Baghdad Jdeda" at bounding box center [162, 146] width 70 height 7
type input "[PERSON_NAME],Baghdad Jdeda"
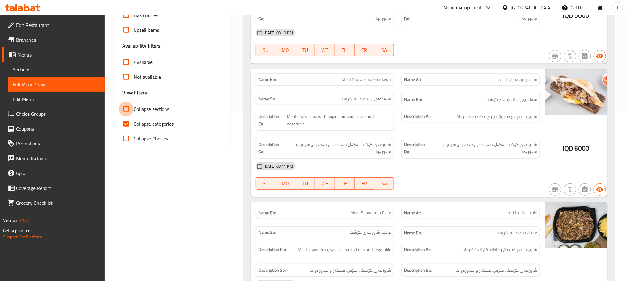
click at [126, 113] on input "Collapse sections" at bounding box center [126, 109] width 15 height 15
checkbox input "true"
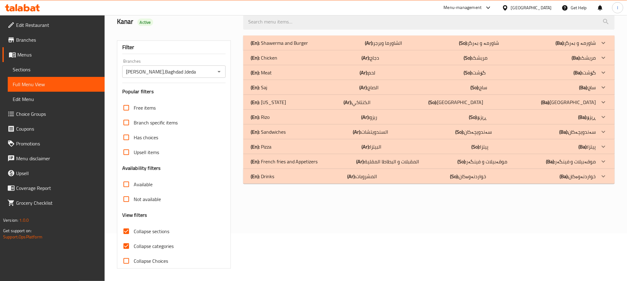
click at [125, 239] on input "Collapse categories" at bounding box center [126, 246] width 15 height 15
checkbox input "false"
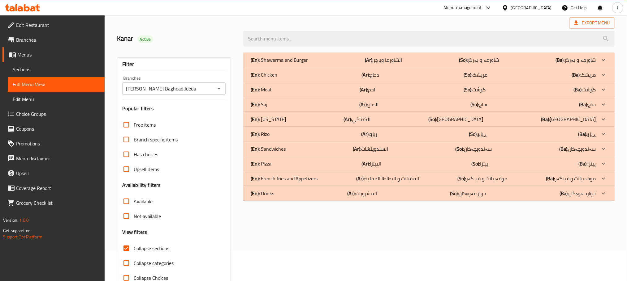
scroll to position [0, 0]
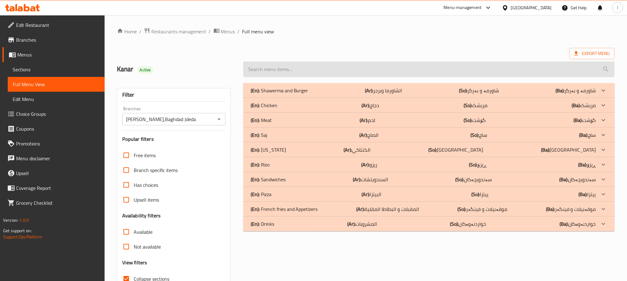
click at [255, 66] on input "search" at bounding box center [428, 70] width 371 height 16
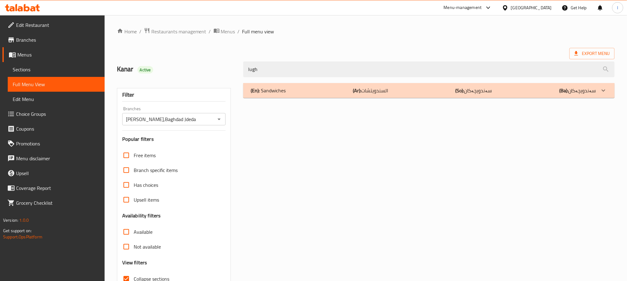
type input "lugh"
click at [272, 88] on p "(En): Sandwiches" at bounding box center [268, 90] width 35 height 7
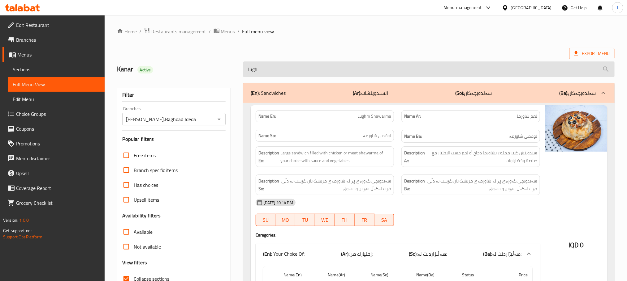
click at [284, 67] on input "lugh" at bounding box center [428, 70] width 371 height 16
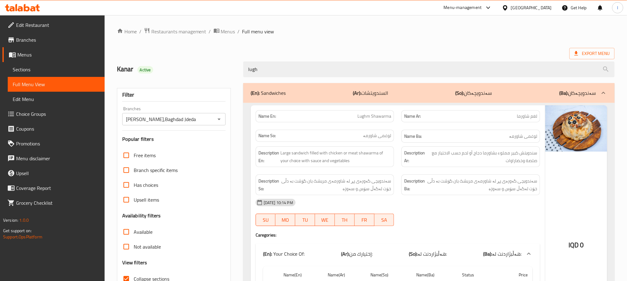
drag, startPoint x: 284, startPoint y: 67, endPoint x: 155, endPoint y: 51, distance: 129.9
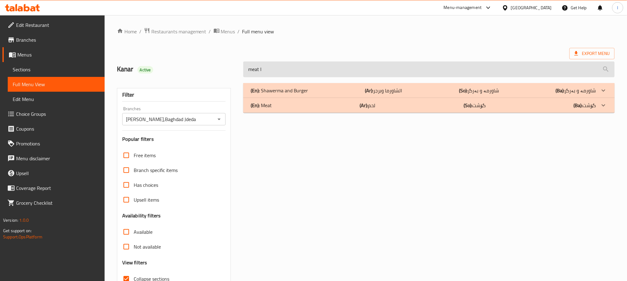
type input "meat lu"
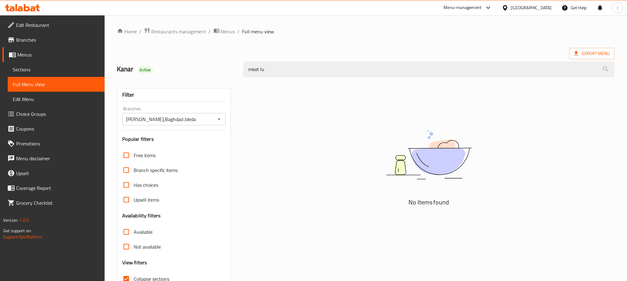
drag, startPoint x: 278, startPoint y: 70, endPoint x: 0, endPoint y: 35, distance: 280.6
click at [0, 35] on div "Edit Restaurant Branches Menus Sections Full Menu View Edit Menu Choice Groups …" at bounding box center [313, 172] width 627 height 314
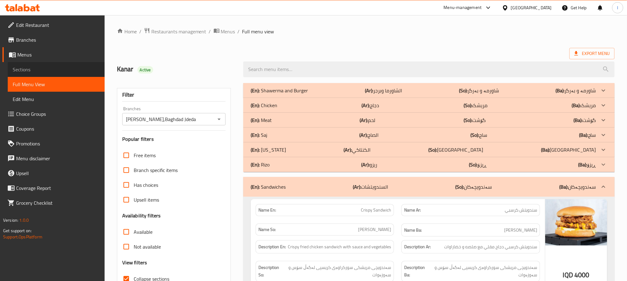
click at [19, 68] on span "Sections" at bounding box center [56, 69] width 87 height 7
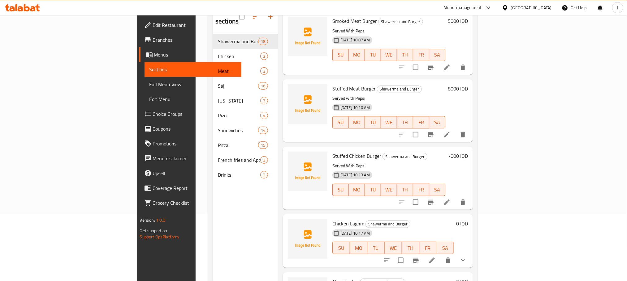
scroll to position [87, 0]
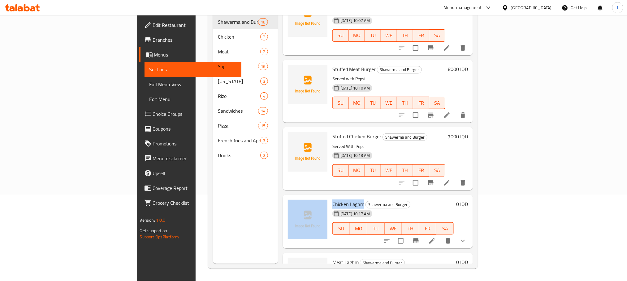
drag, startPoint x: 330, startPoint y: 158, endPoint x: 291, endPoint y: 153, distance: 39.3
click at [291, 195] on div "Chicken Laghm Shawerma and Burger [DATE] 10:17 AM SU MO TU WE TH FR SA 0 IQD" at bounding box center [378, 222] width 190 height 54
click at [332, 200] on span "Chicken Laghm" at bounding box center [348, 204] width 32 height 9
drag, startPoint x: 329, startPoint y: 162, endPoint x: 299, endPoint y: 157, distance: 30.7
click at [332, 200] on h6 "Chicken Laghm Shawerma and Burger" at bounding box center [392, 204] width 121 height 9
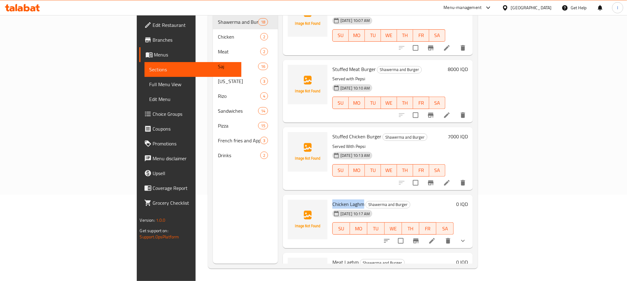
copy span "Chicken Laghm"
click at [149, 87] on span "Full Menu View" at bounding box center [192, 84] width 87 height 7
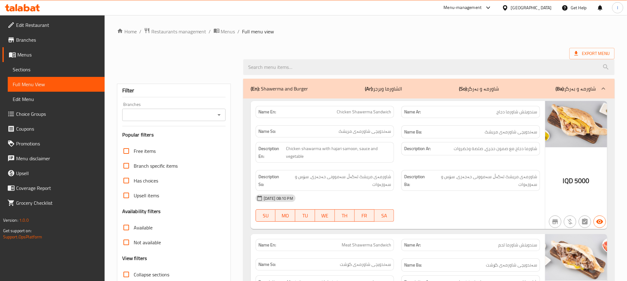
click at [217, 116] on icon "Open" at bounding box center [218, 114] width 7 height 7
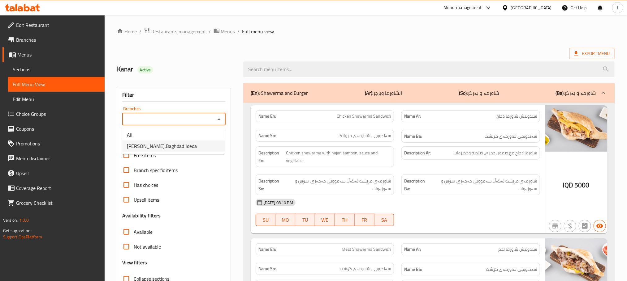
click at [188, 143] on span "[PERSON_NAME],Baghdad Jdeda" at bounding box center [162, 146] width 70 height 7
type input "[PERSON_NAME],Baghdad Jdeda"
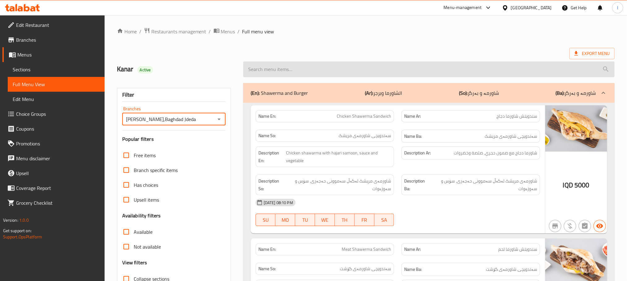
click at [270, 68] on input "search" at bounding box center [428, 70] width 371 height 16
paste input "Chicken Laghm"
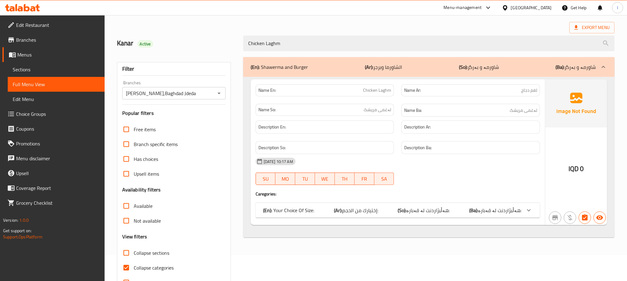
scroll to position [48, 0]
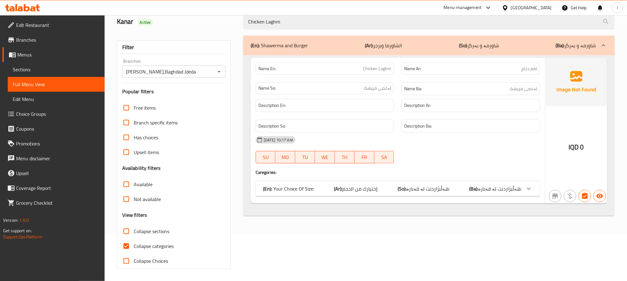
type input "Chicken Laghm"
click at [132, 247] on input "Collapse categories" at bounding box center [126, 246] width 15 height 15
checkbox input "false"
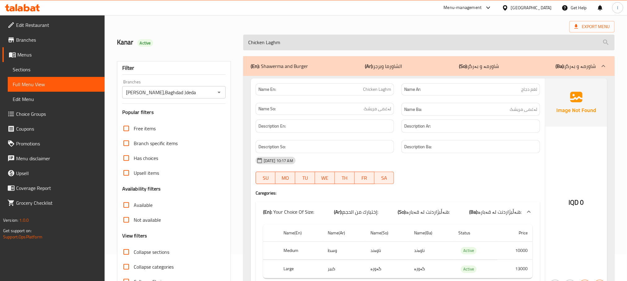
scroll to position [0, 0]
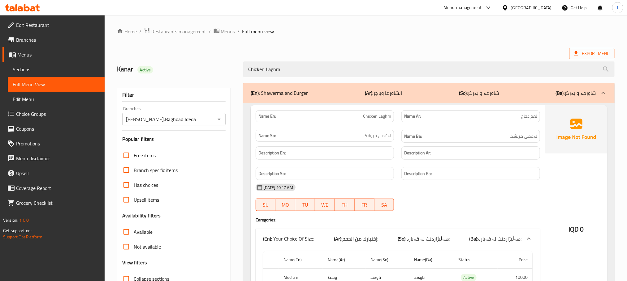
drag, startPoint x: 263, startPoint y: 73, endPoint x: 230, endPoint y: 73, distance: 32.5
click at [230, 73] on div "[PERSON_NAME] Active Chicken Laghm" at bounding box center [365, 70] width 505 height 28
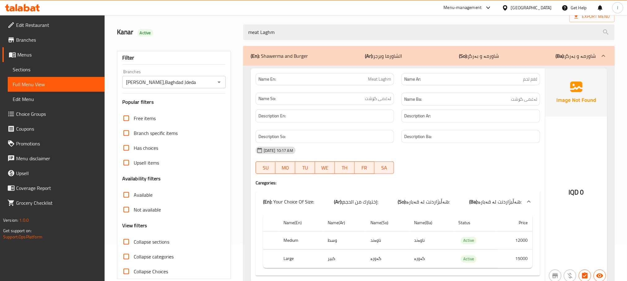
scroll to position [65, 0]
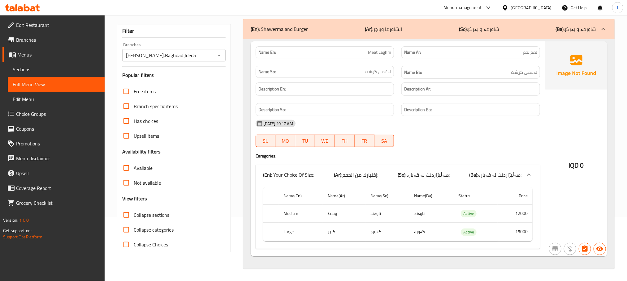
type input "meat Laghm"
